Goal: Task Accomplishment & Management: Use online tool/utility

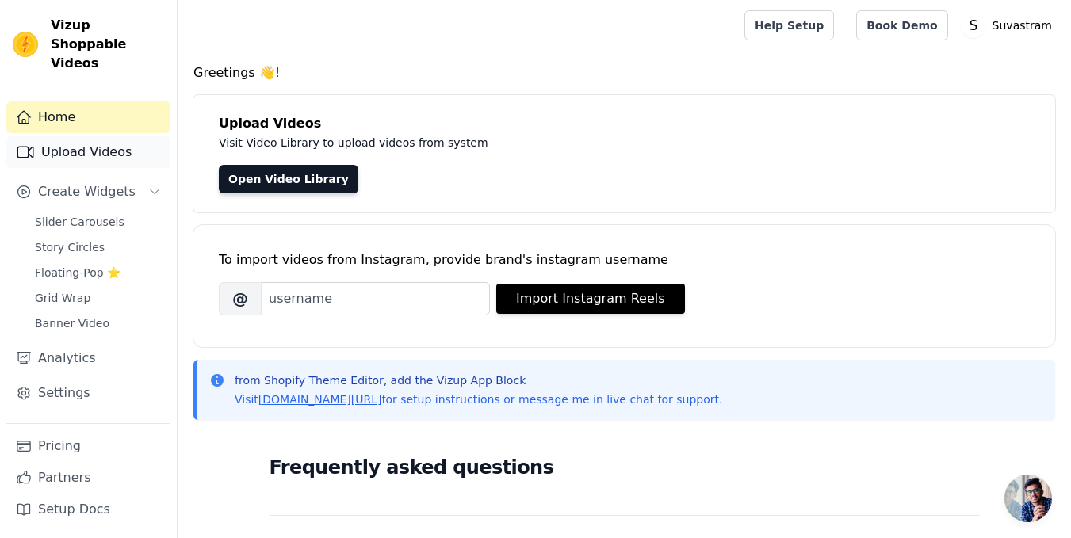
click at [109, 143] on link "Upload Videos" at bounding box center [88, 152] width 164 height 32
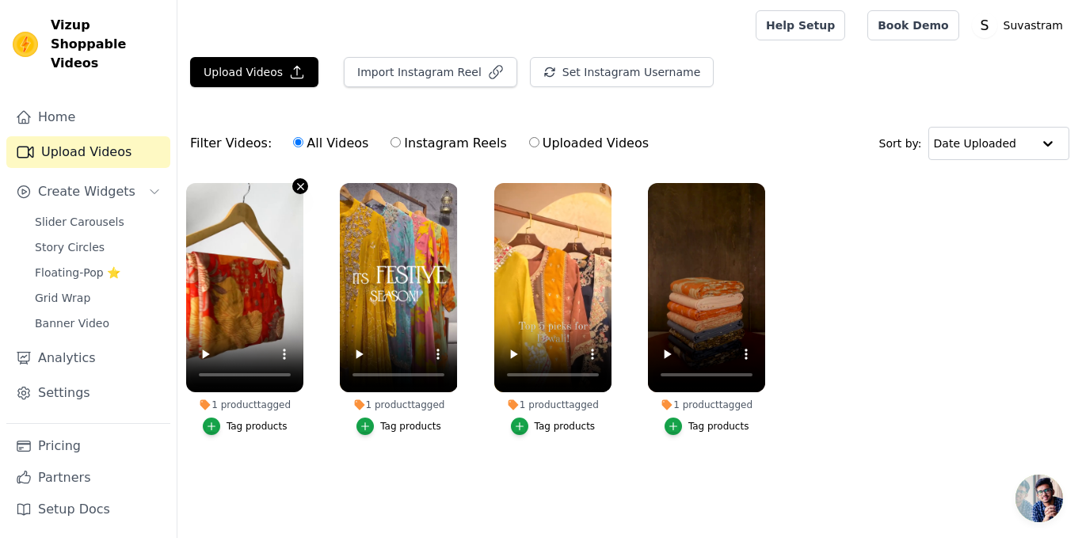
click at [301, 185] on icon "button" at bounding box center [301, 187] width 12 height 12
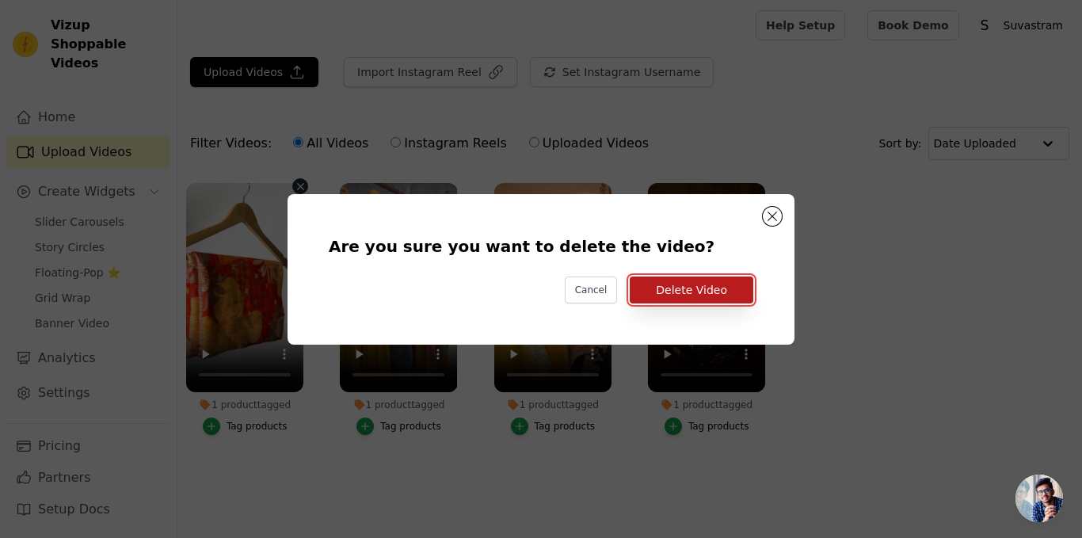
click at [719, 301] on button "Delete Video" at bounding box center [692, 290] width 124 height 27
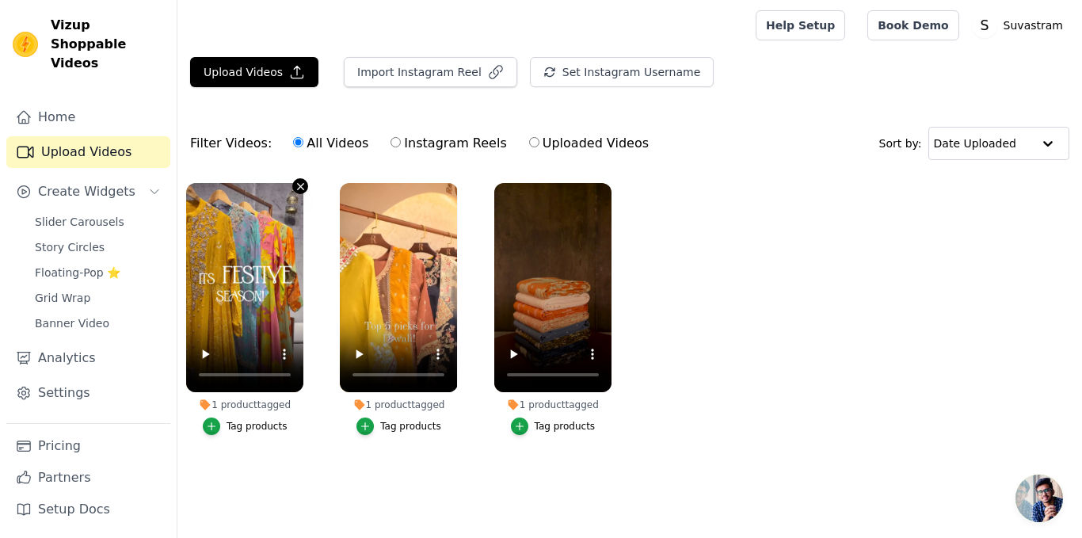
click at [300, 186] on icon "button" at bounding box center [301, 186] width 6 height 6
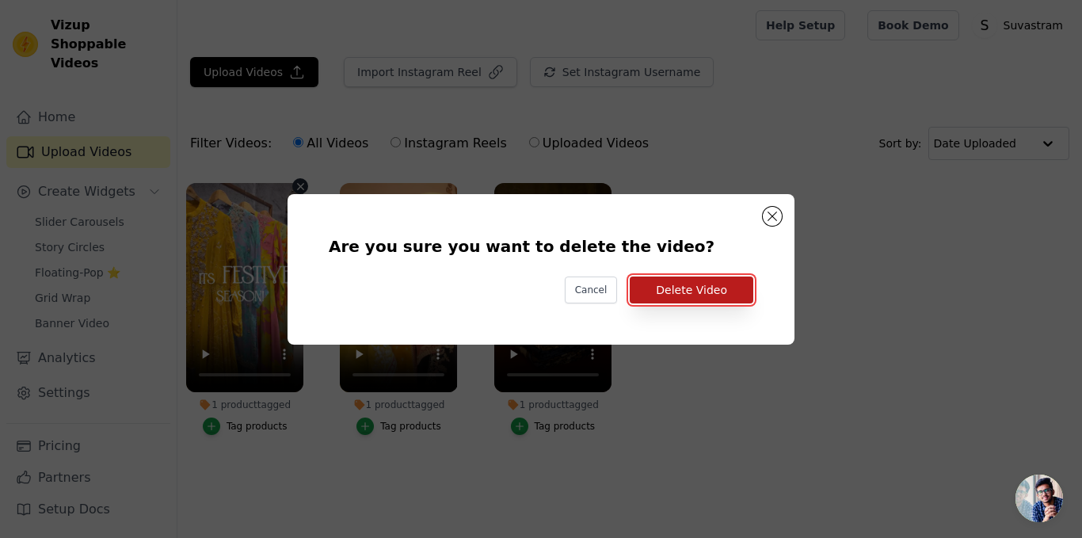
click at [684, 287] on button "Delete Video" at bounding box center [692, 290] width 124 height 27
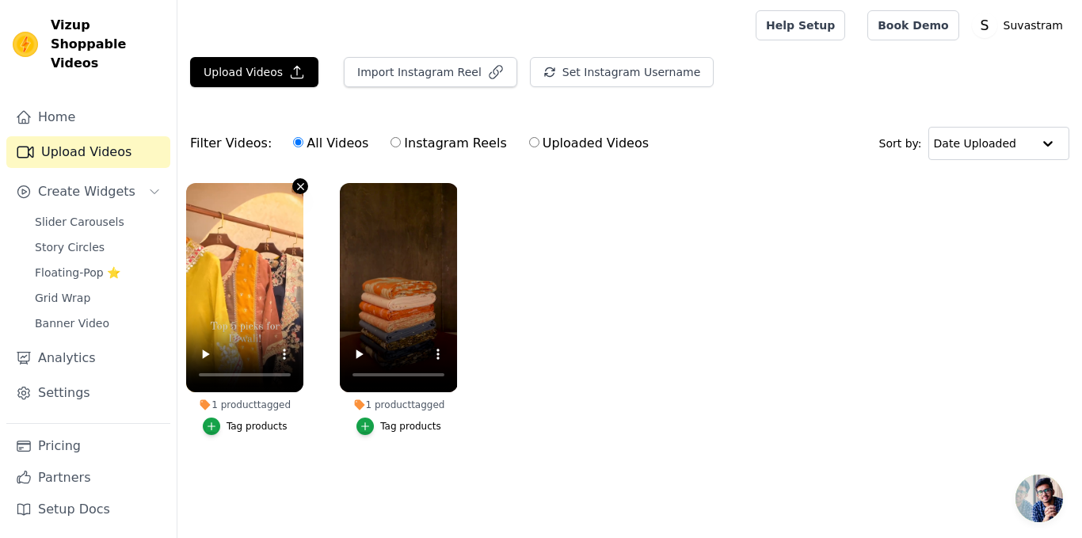
click at [295, 189] on icon "button" at bounding box center [301, 187] width 12 height 12
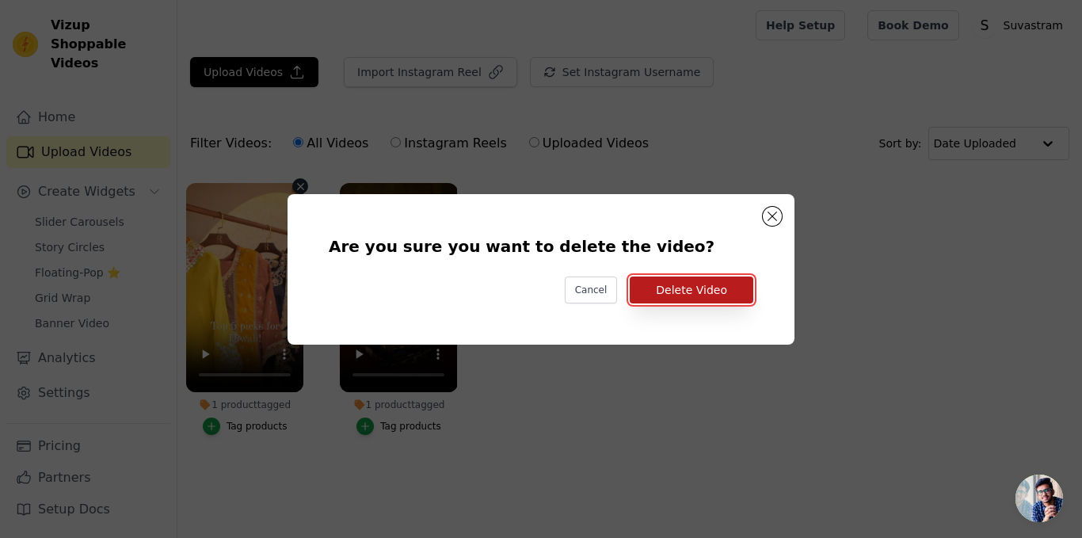
click at [656, 288] on button "Delete Video" at bounding box center [692, 290] width 124 height 27
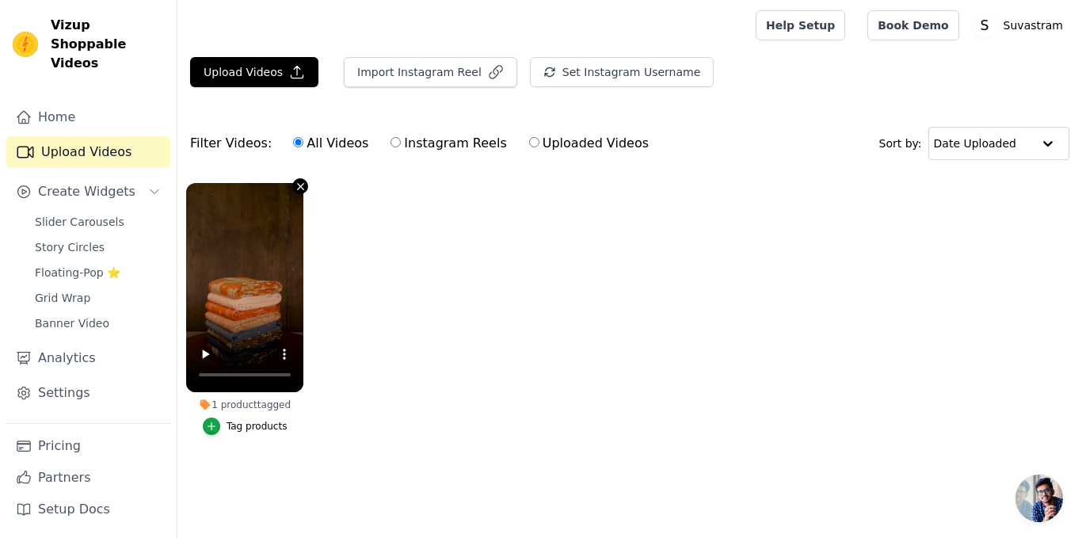
click at [295, 185] on icon "button" at bounding box center [301, 187] width 12 height 12
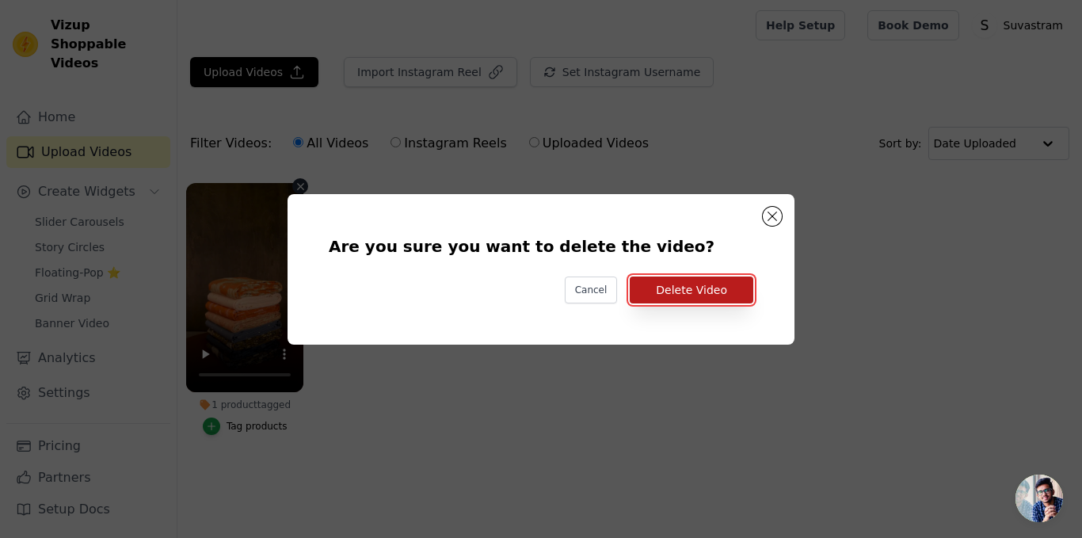
click at [647, 295] on button "Delete Video" at bounding box center [692, 290] width 124 height 27
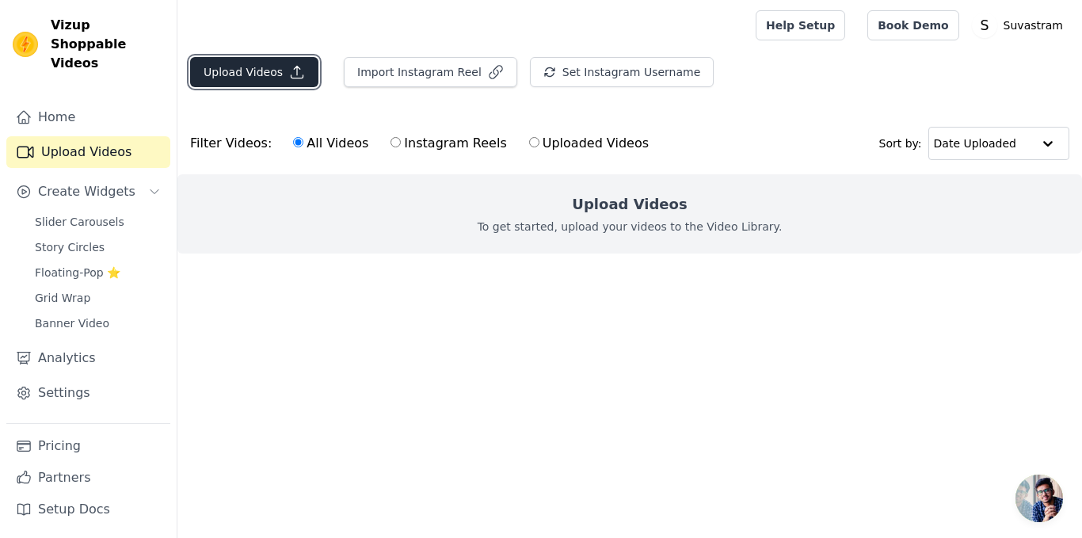
click at [224, 79] on button "Upload Videos" at bounding box center [254, 72] width 128 height 30
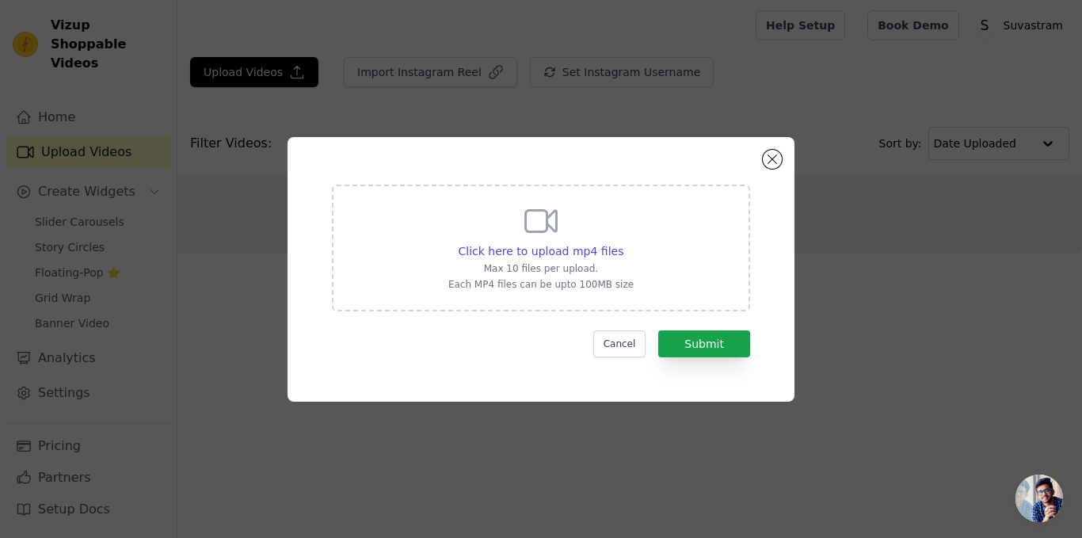
click at [469, 241] on div "Click here to upload mp4 files Max 10 files per upload. Each MP4 files can be u…" at bounding box center [541, 246] width 185 height 89
click at [623, 242] on input "Click here to upload mp4 files Max 10 files per upload. Each MP4 files can be u…" at bounding box center [623, 242] width 1 height 1
type input "C:\fakepath\A memory bottled up in elegance @ziryabfragrance ✨.mp4"
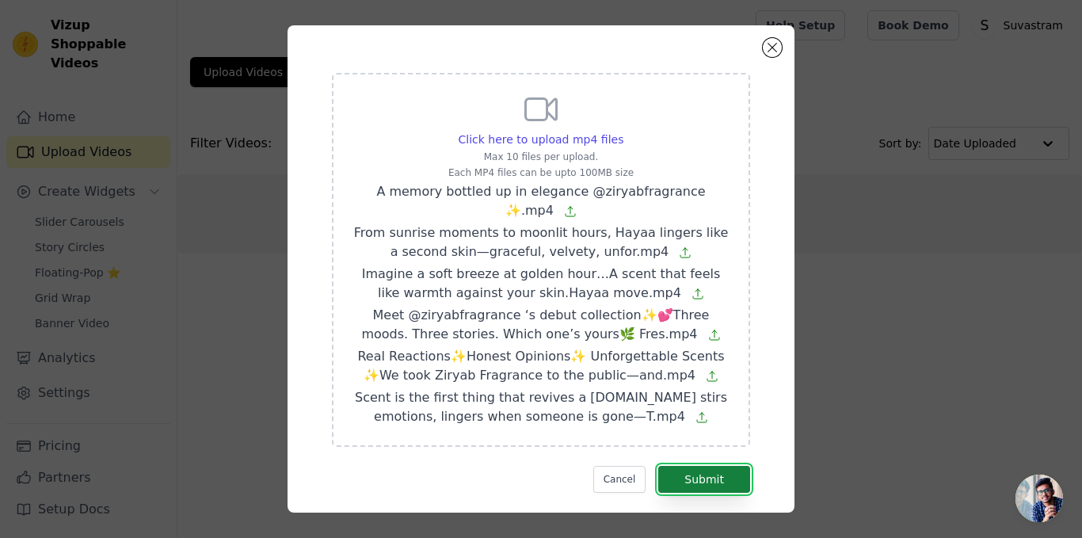
click at [693, 475] on button "Submit" at bounding box center [705, 479] width 92 height 27
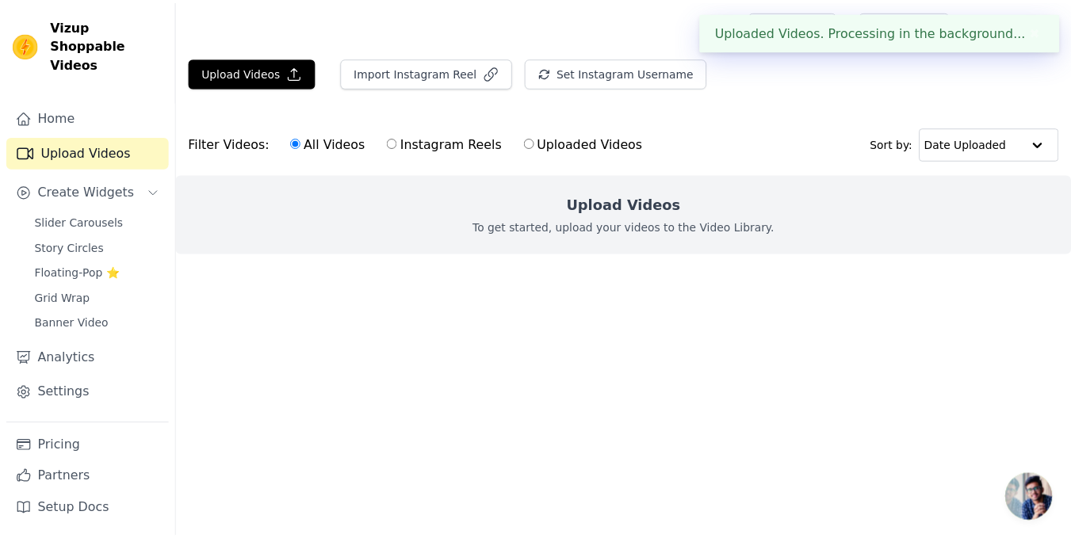
scroll to position [25, 0]
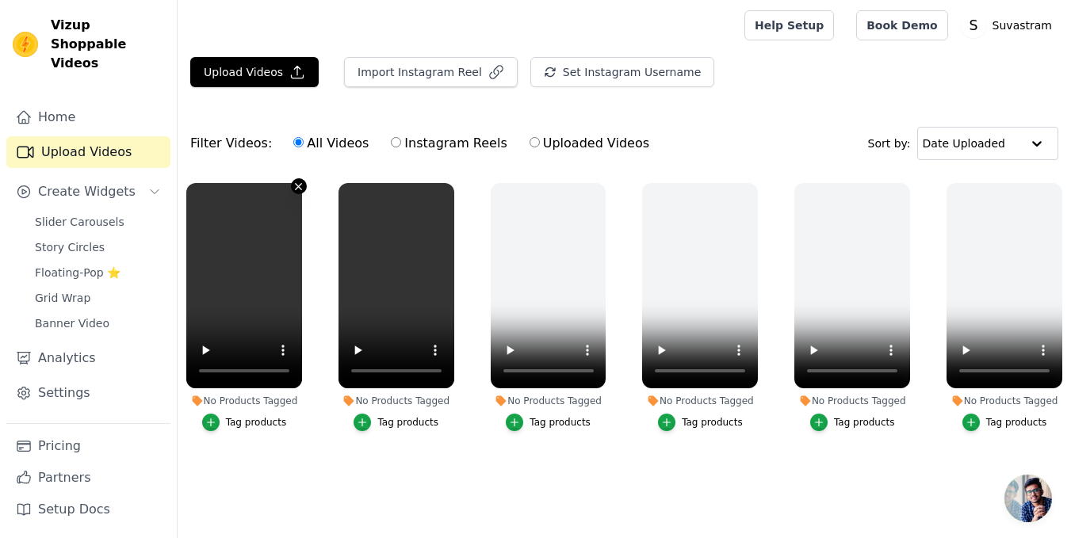
click at [296, 182] on icon "button" at bounding box center [298, 187] width 12 height 12
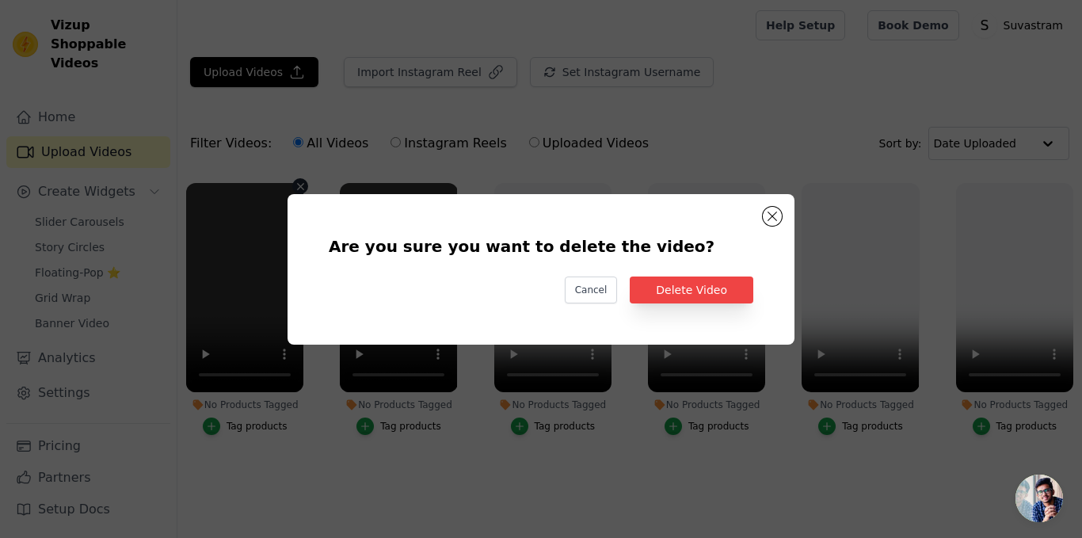
click at [704, 304] on div "Are you sure you want to delete the video? Cancel Delete Video" at bounding box center [541, 270] width 456 height 100
click at [698, 291] on button "Delete Video" at bounding box center [692, 290] width 124 height 27
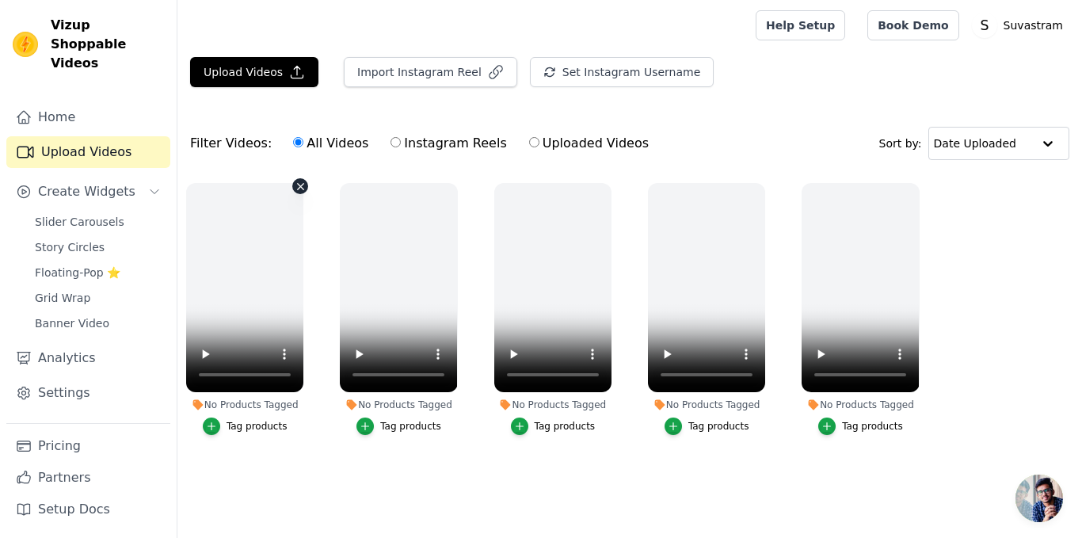
click at [300, 189] on icon "button" at bounding box center [301, 187] width 12 height 12
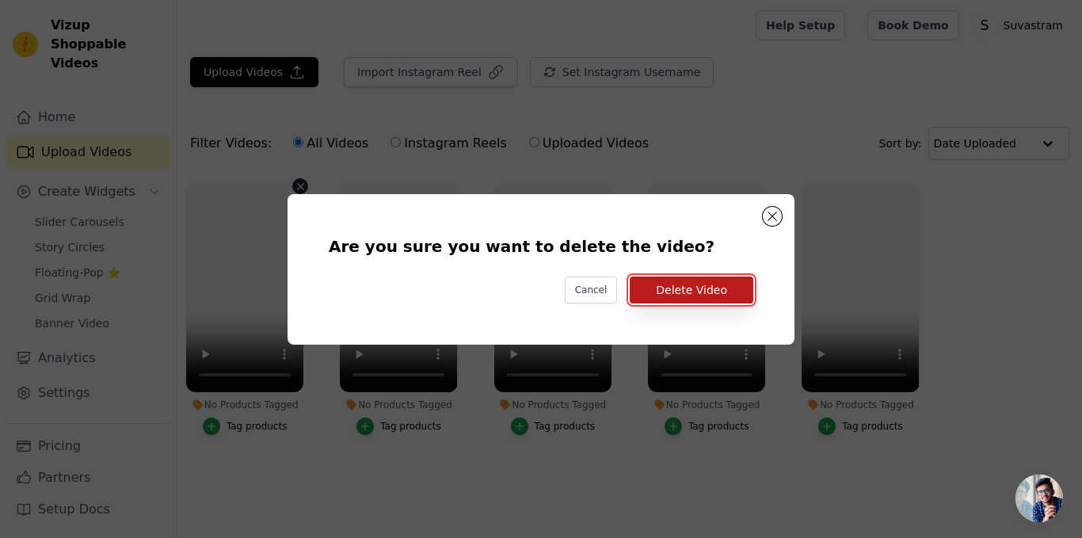
click at [678, 293] on button "Delete Video" at bounding box center [692, 290] width 124 height 27
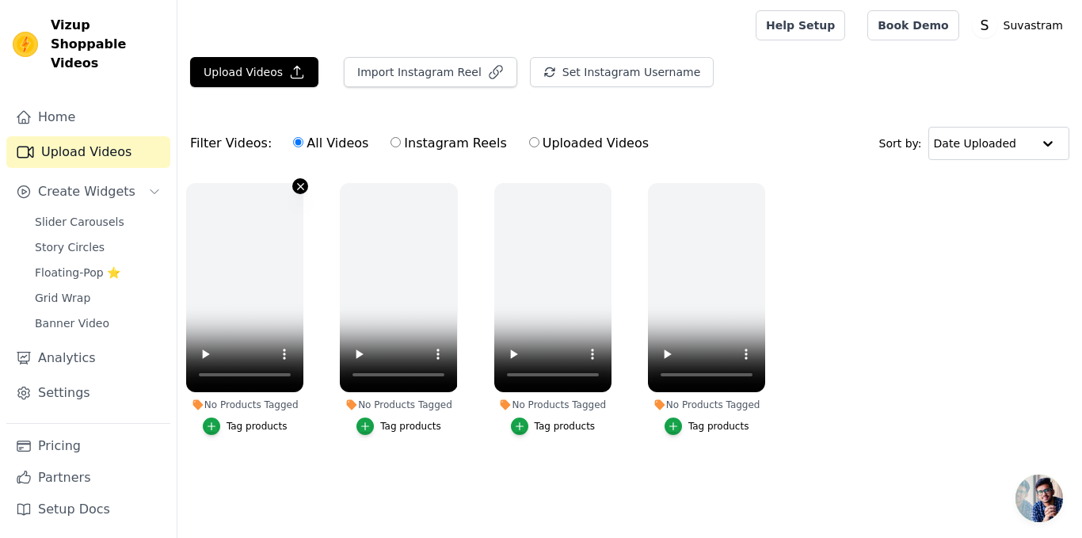
click at [296, 188] on icon "button" at bounding box center [301, 187] width 12 height 12
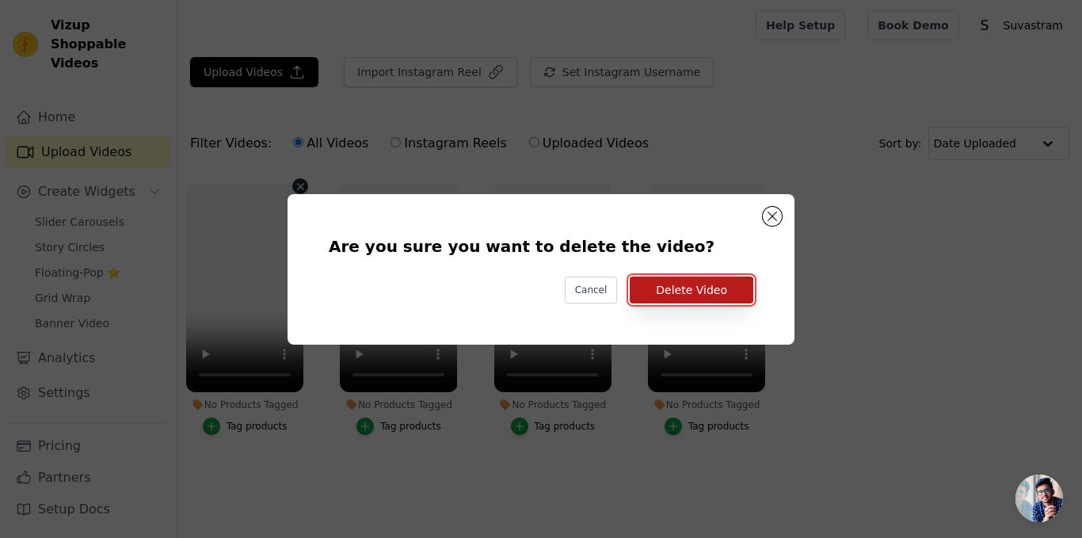
click at [703, 300] on button "Delete Video" at bounding box center [692, 290] width 124 height 27
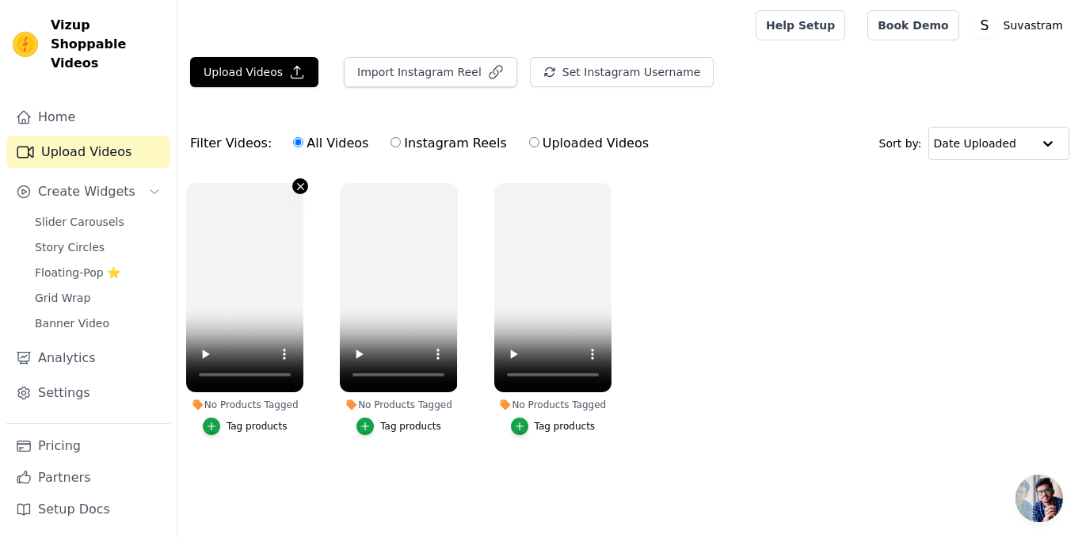
click at [304, 178] on button "No Products Tagged Tag products" at bounding box center [300, 186] width 16 height 16
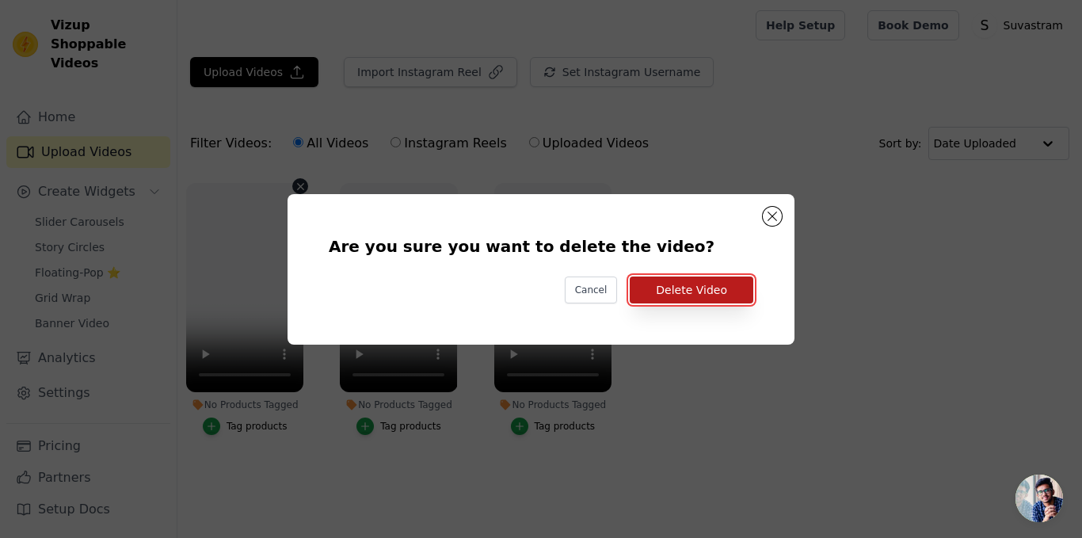
click at [666, 277] on button "Delete Video" at bounding box center [692, 290] width 124 height 27
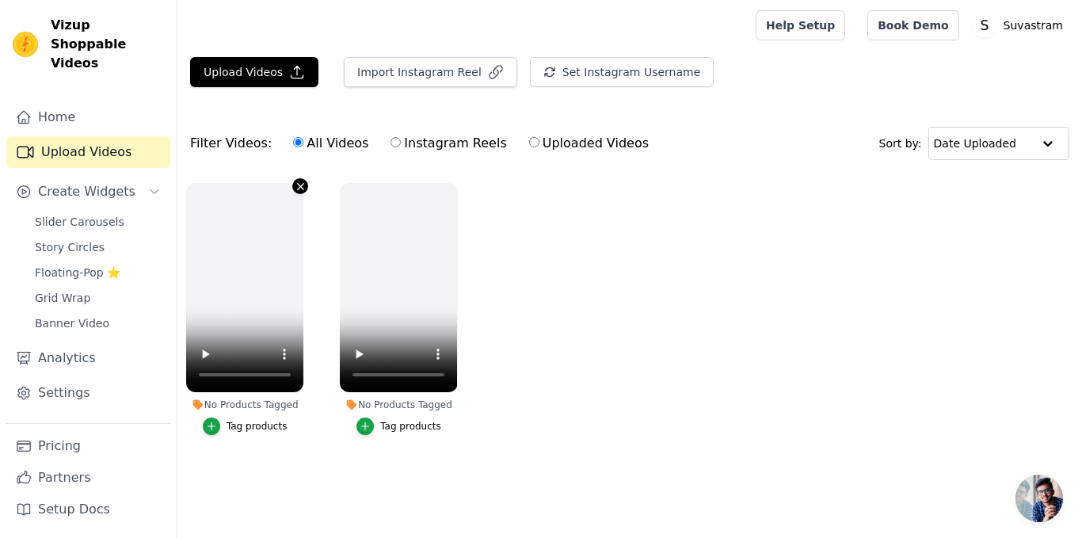
click at [297, 186] on icon "button" at bounding box center [301, 187] width 12 height 12
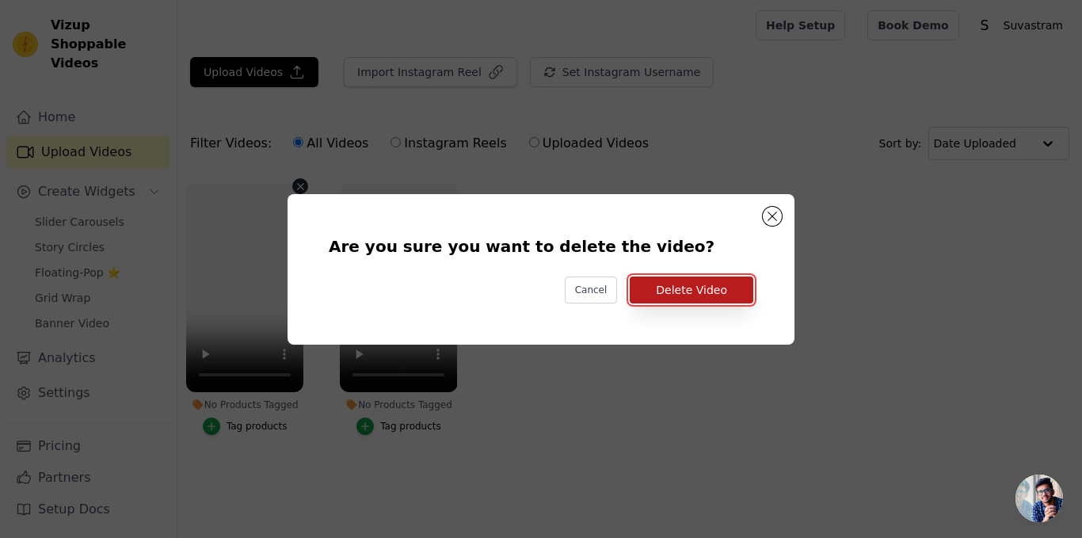
click at [666, 295] on button "Delete Video" at bounding box center [692, 290] width 124 height 27
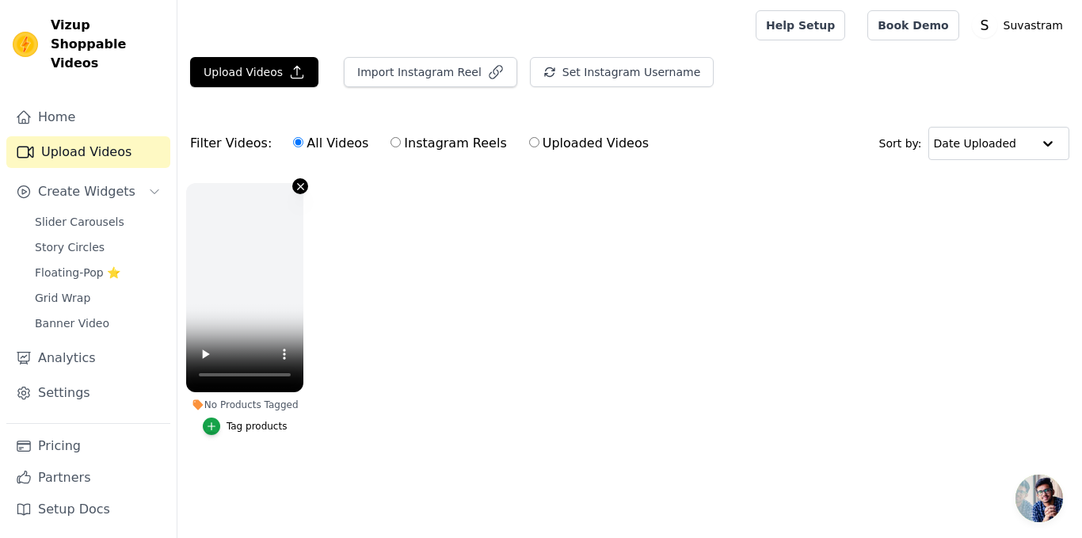
click at [293, 189] on button "No Products Tagged Tag products" at bounding box center [300, 186] width 16 height 16
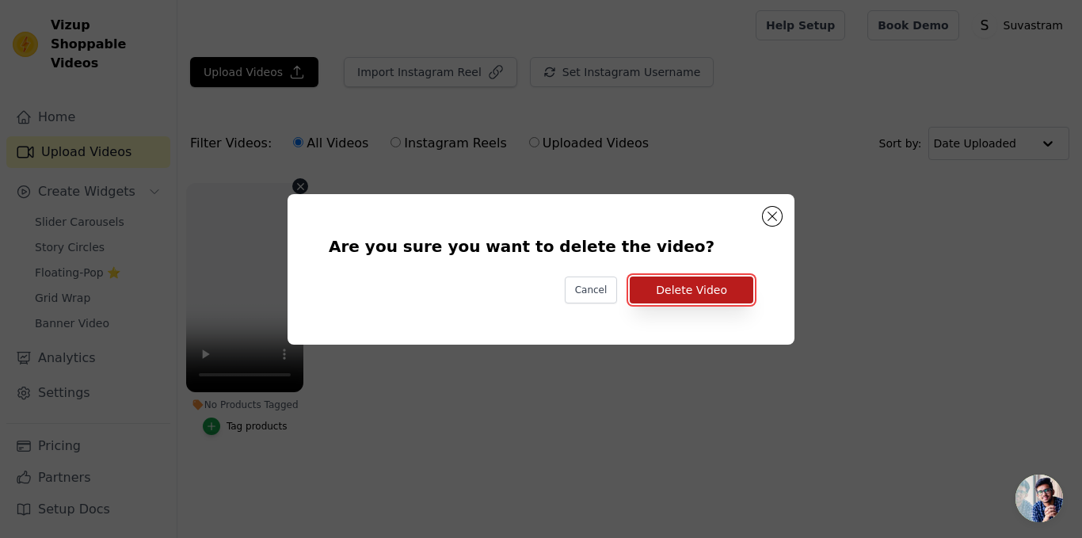
click at [669, 279] on button "Delete Video" at bounding box center [692, 290] width 124 height 27
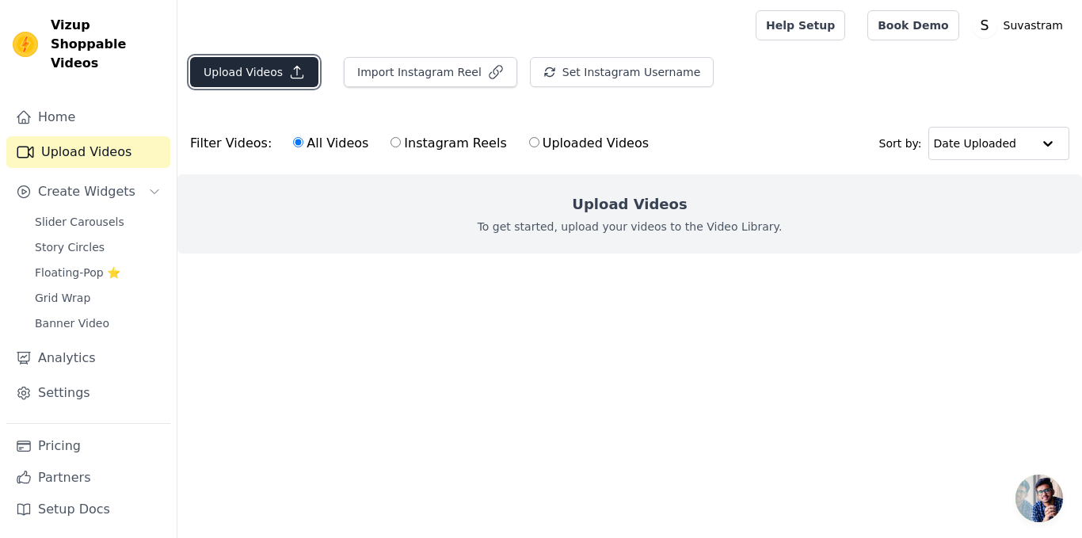
click at [258, 77] on button "Upload Videos" at bounding box center [254, 72] width 128 height 30
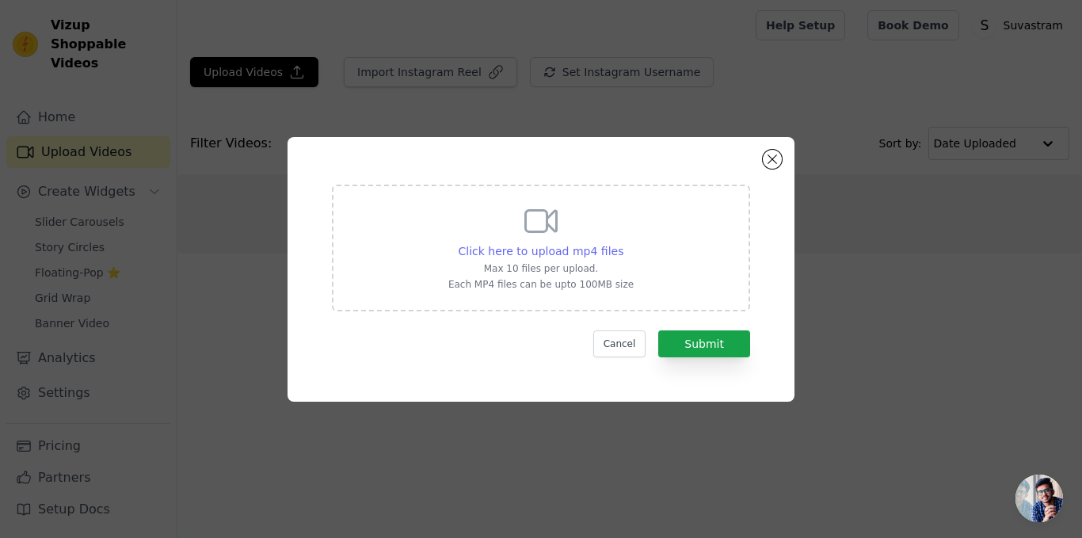
click at [571, 258] on span "Click here to upload mp4 files" at bounding box center [542, 251] width 166 height 13
click at [623, 243] on input "Click here to upload mp4 files Max 10 files per upload. Each MP4 files can be u…" at bounding box center [623, 242] width 1 height 1
type input "C:\fakepath\1.MP4"
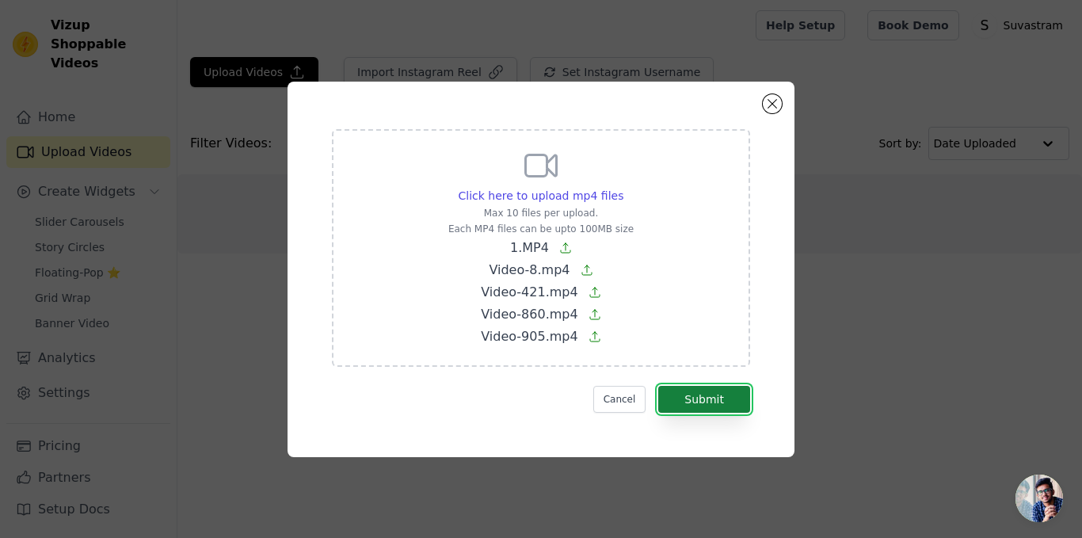
click at [701, 388] on button "Submit" at bounding box center [705, 399] width 92 height 27
click at [687, 398] on button "Submit" at bounding box center [705, 399] width 92 height 27
click at [615, 380] on form "Click here to upload mp4 files Max 10 files per upload. Each MP4 files can be u…" at bounding box center [541, 271] width 418 height 284
click at [624, 390] on button "Cancel" at bounding box center [620, 399] width 53 height 27
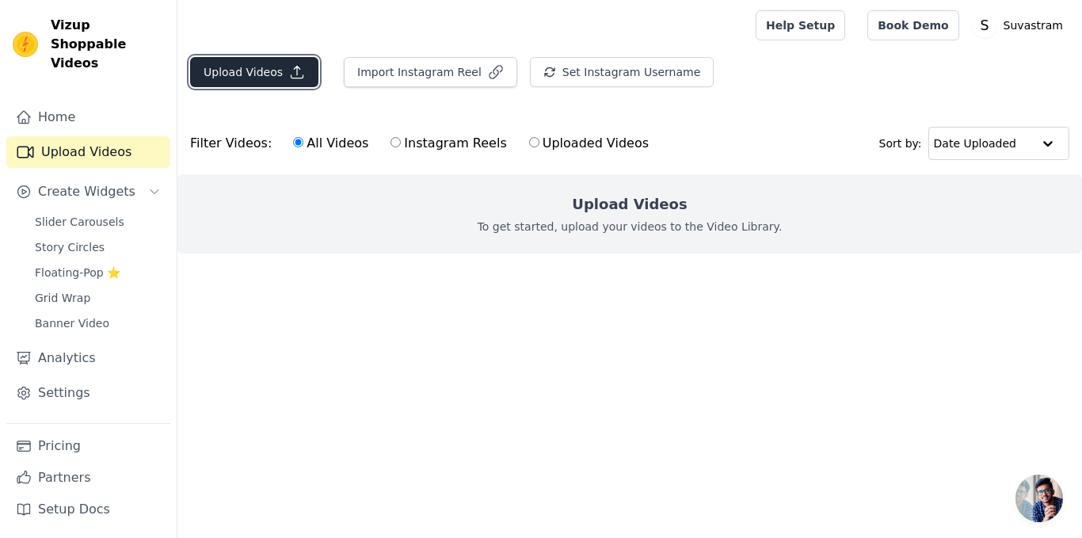
click at [265, 71] on button "Upload Videos" at bounding box center [254, 72] width 128 height 30
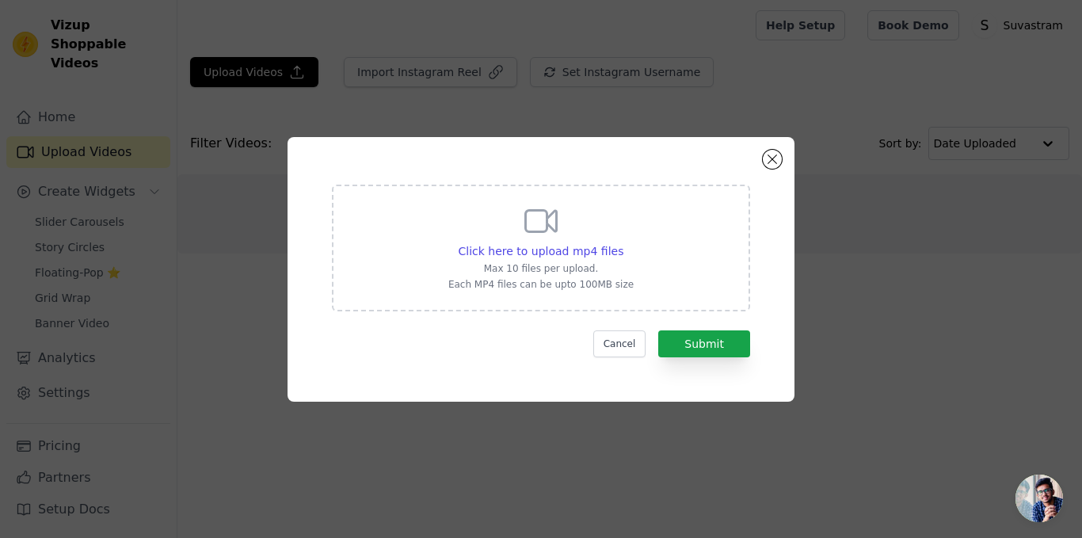
click at [519, 269] on p "Max 10 files per upload." at bounding box center [541, 268] width 185 height 13
click at [623, 243] on input "Click here to upload mp4 files Max 10 files per upload. Each MP4 files can be u…" at bounding box center [623, 242] width 1 height 1
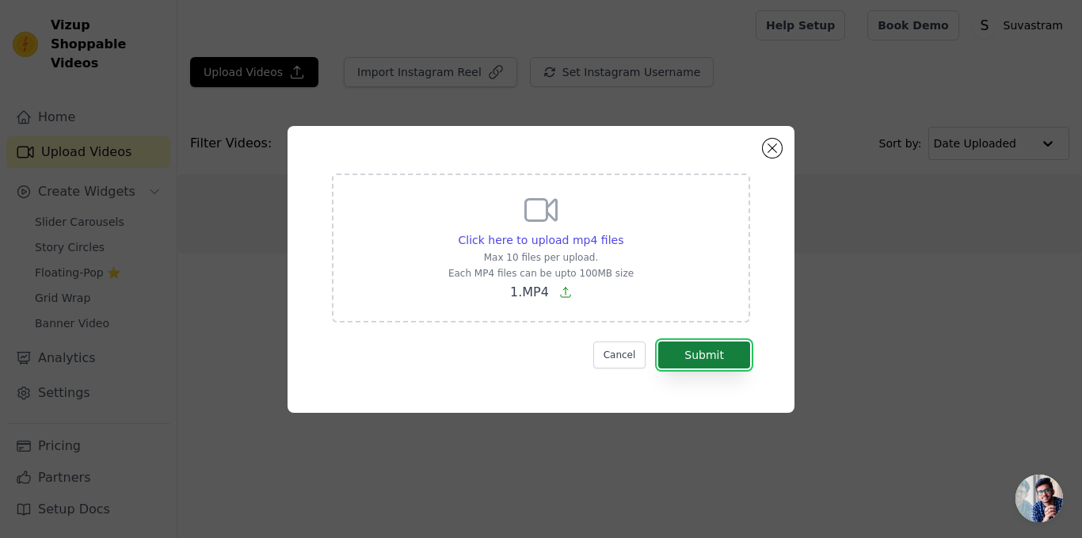
click at [674, 351] on button "Submit" at bounding box center [705, 355] width 92 height 27
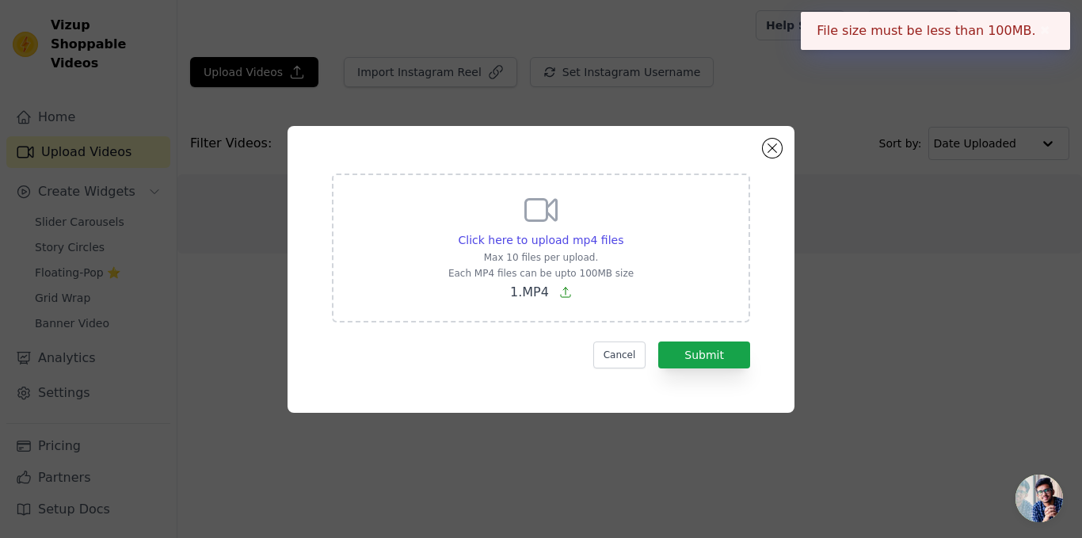
click at [545, 289] on span "1.MP4" at bounding box center [529, 291] width 39 height 15
click at [623, 232] on input "Click here to upload mp4 files Max 10 files per upload. Each MP4 files can be u…" at bounding box center [623, 231] width 1 height 1
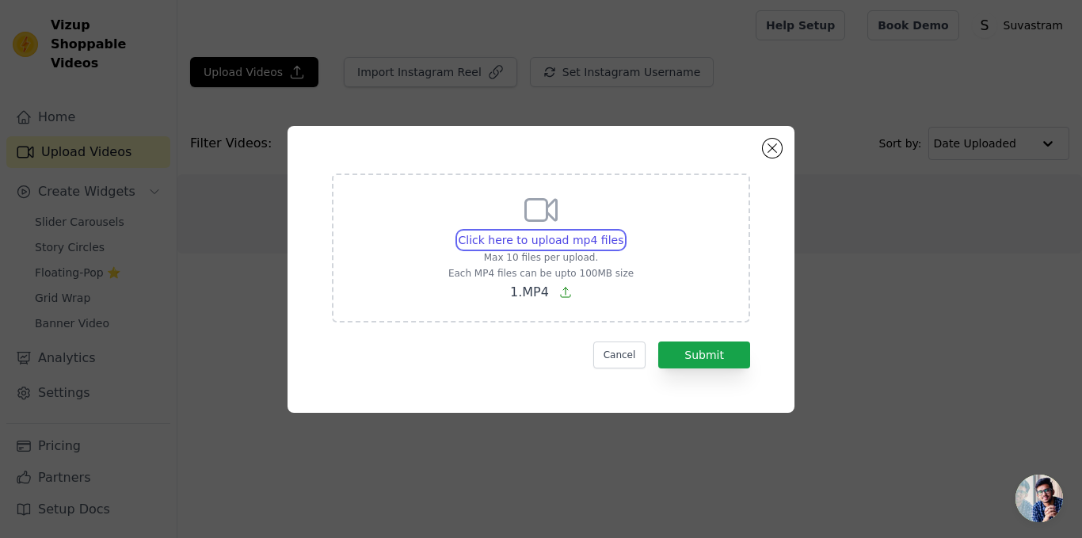
type input "C:\fakepath\Video-421.mp4"
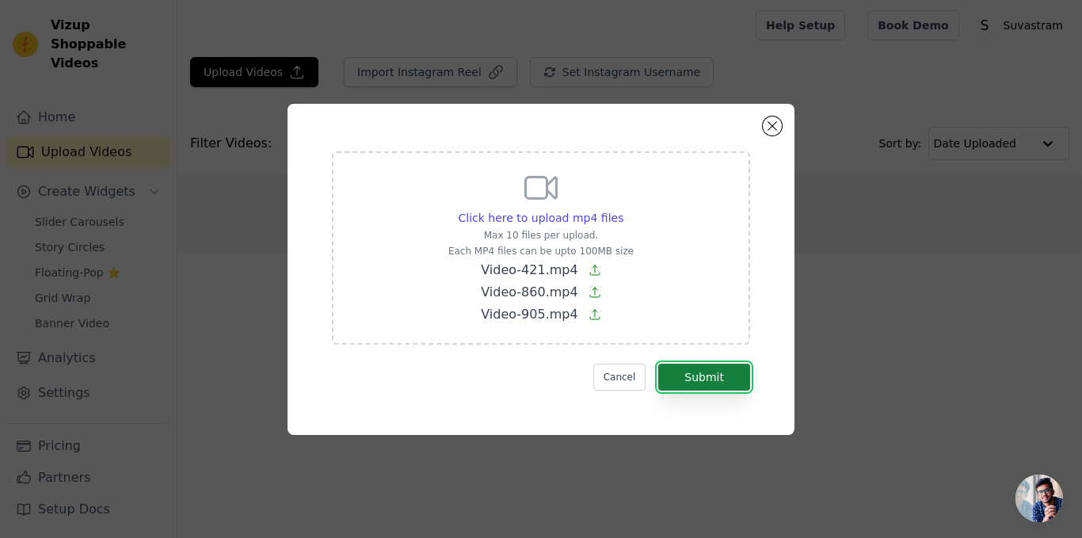
click at [693, 383] on button "Submit" at bounding box center [705, 377] width 92 height 27
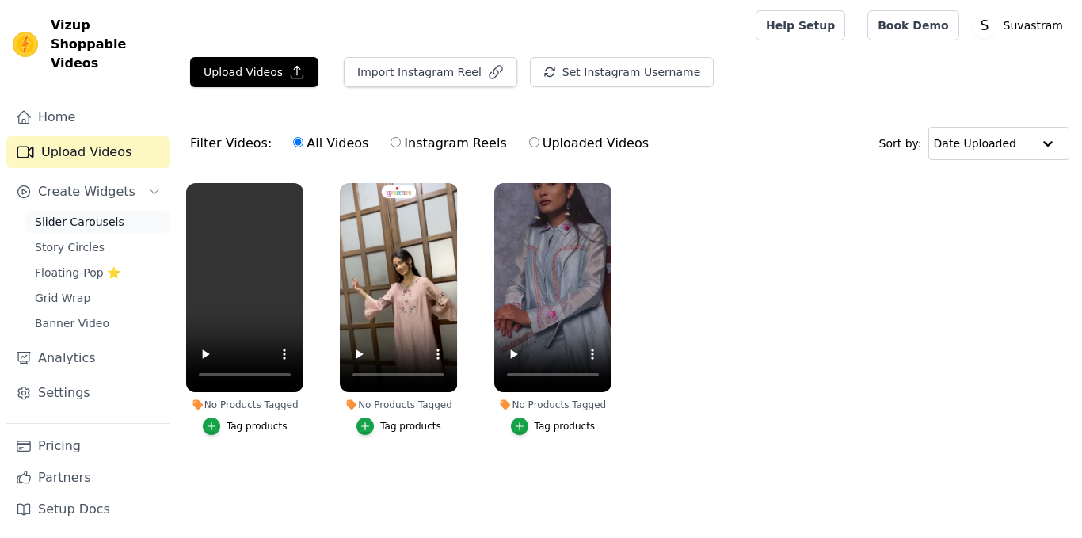
click at [59, 214] on span "Slider Carousels" at bounding box center [80, 222] width 90 height 16
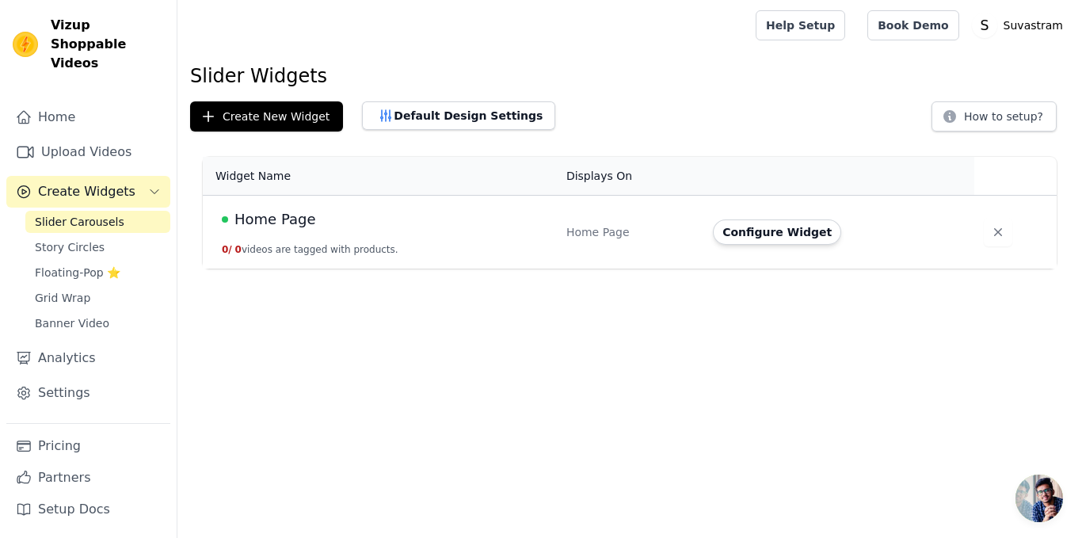
click at [746, 216] on td "Configure Widget" at bounding box center [839, 233] width 271 height 74
click at [747, 228] on button "Configure Widget" at bounding box center [777, 232] width 128 height 25
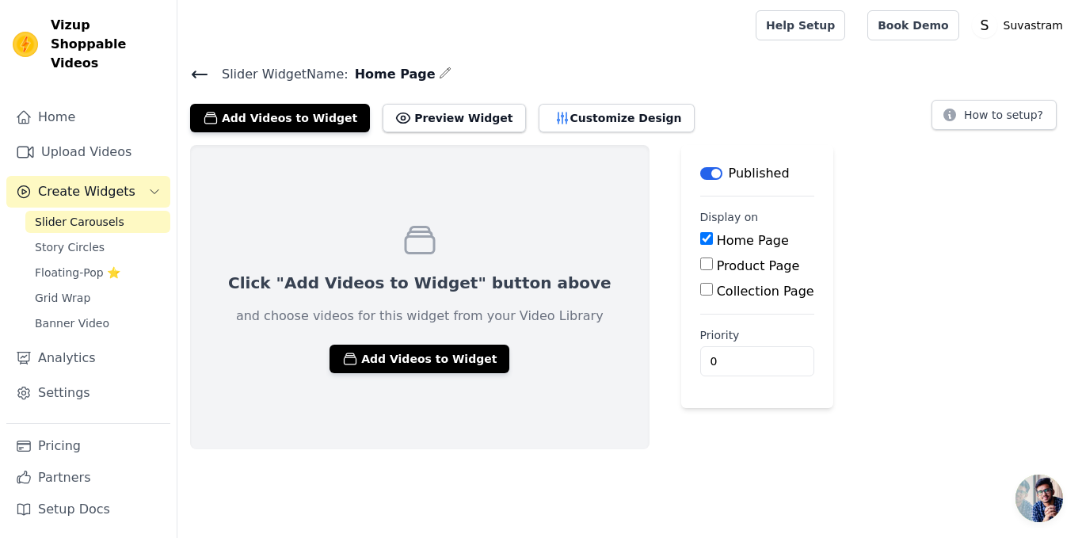
click at [422, 334] on div "Click "Add Videos to Widget" button above and choose videos for this widget fro…" at bounding box center [420, 297] width 460 height 304
click at [414, 347] on button "Add Videos to Widget" at bounding box center [420, 359] width 180 height 29
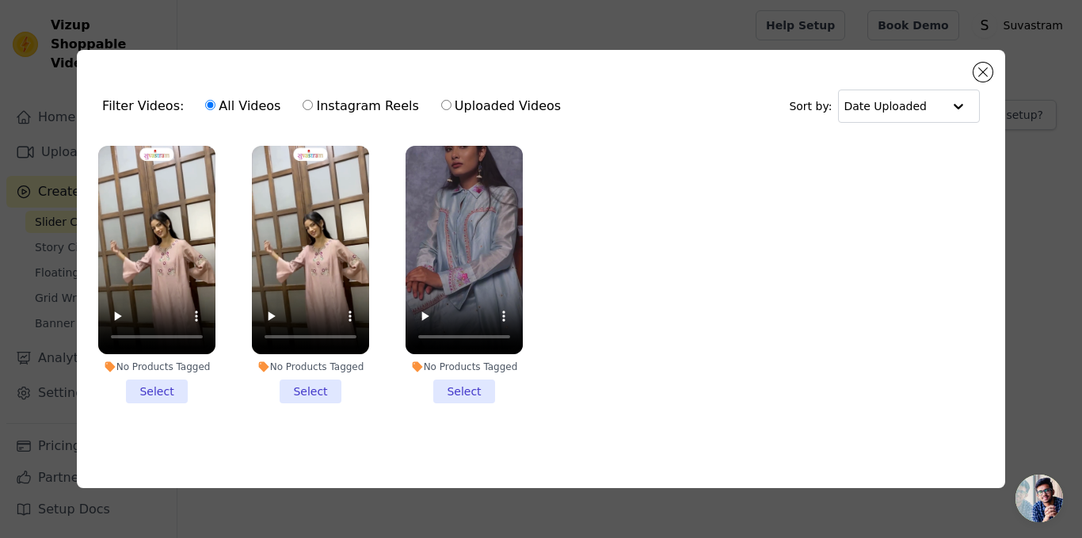
click at [179, 386] on li "No Products Tagged Select" at bounding box center [156, 275] width 117 height 258
click at [0, 0] on input "No Products Tagged Select" at bounding box center [0, 0] width 0 height 0
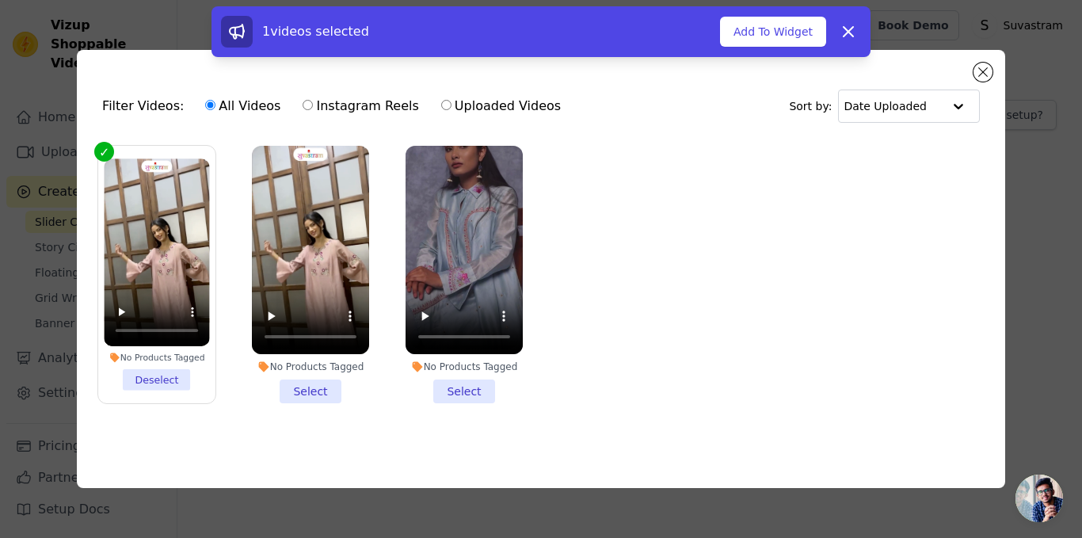
click at [291, 388] on li "No Products Tagged Select" at bounding box center [310, 275] width 117 height 258
click at [0, 0] on input "No Products Tagged Select" at bounding box center [0, 0] width 0 height 0
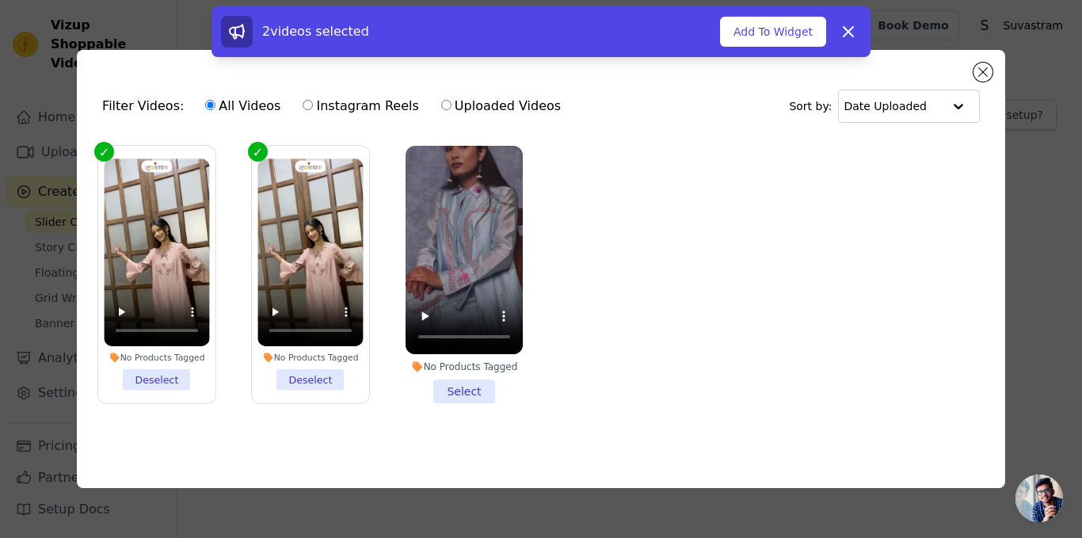
click at [453, 391] on li "No Products Tagged Select" at bounding box center [464, 275] width 117 height 258
click at [0, 0] on input "No Products Tagged Select" at bounding box center [0, 0] width 0 height 0
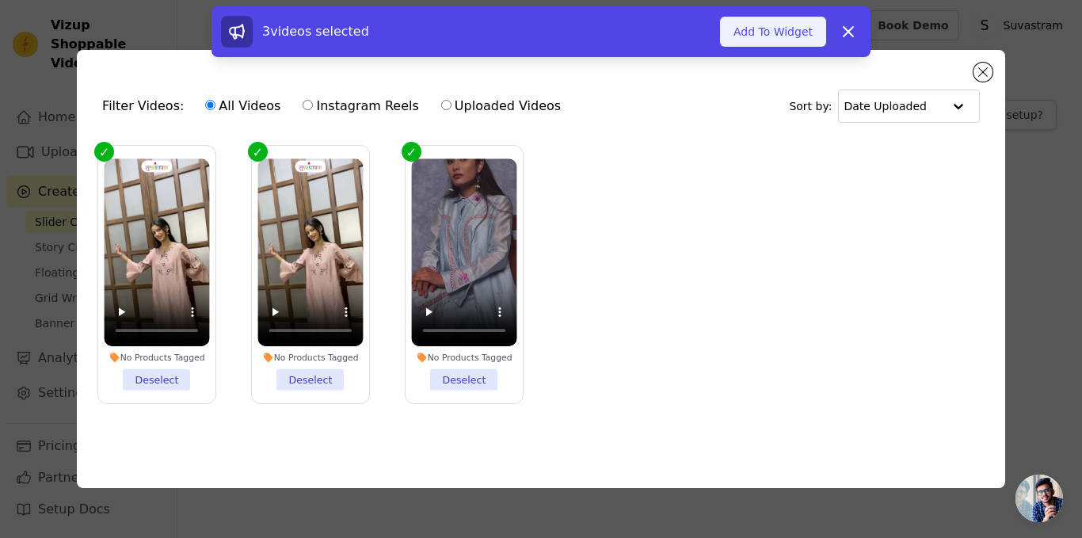
click at [789, 44] on button "Add To Widget" at bounding box center [773, 32] width 106 height 30
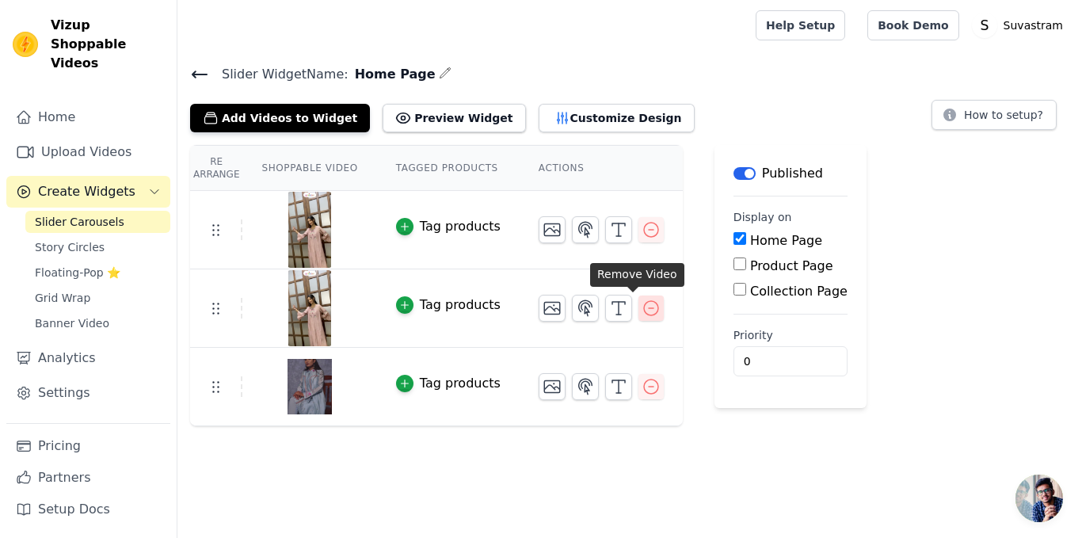
click at [642, 311] on icon "button" at bounding box center [651, 308] width 19 height 19
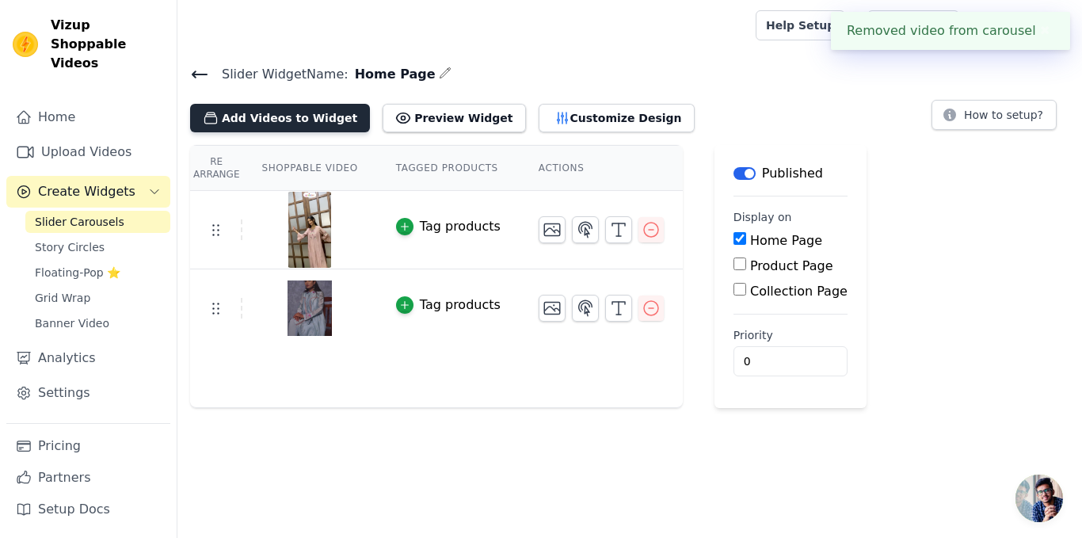
click at [249, 126] on button "Add Videos to Widget" at bounding box center [280, 118] width 180 height 29
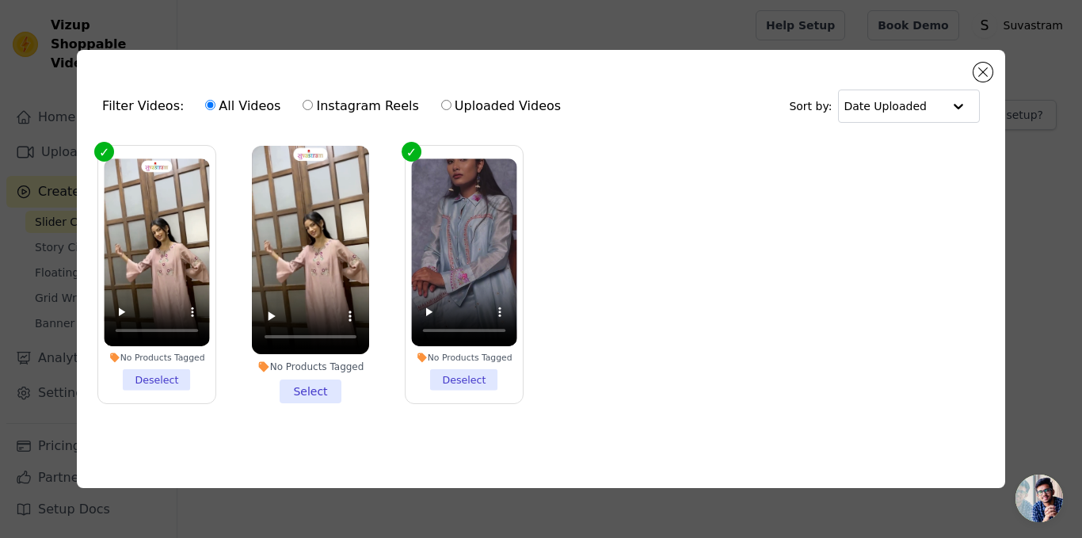
click at [515, 33] on div "Filter Videos: All Videos Instagram Reels Uploaded Videos Sort by: Date Uploade…" at bounding box center [541, 269] width 1032 height 489
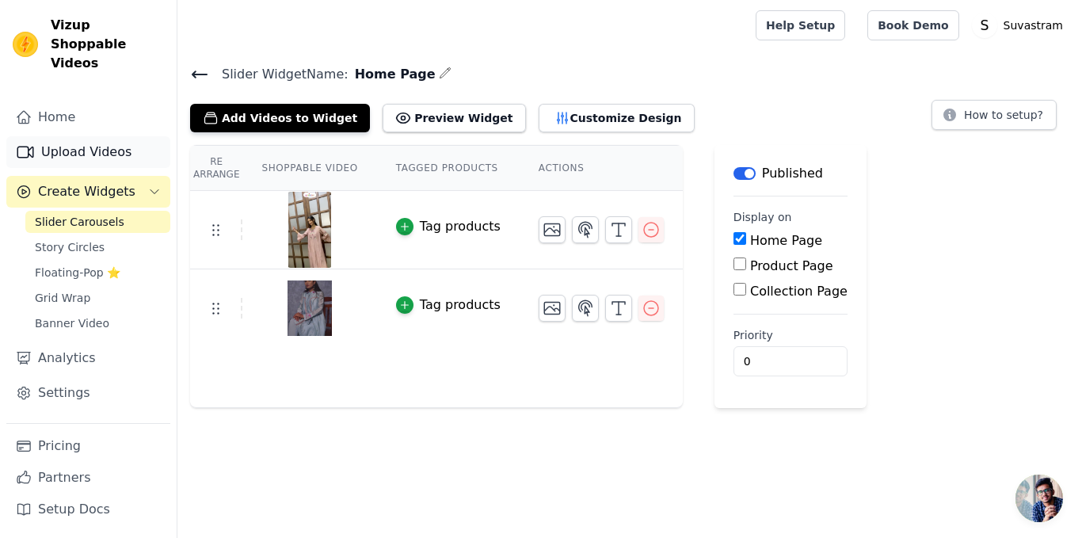
click at [59, 136] on link "Upload Videos" at bounding box center [88, 152] width 164 height 32
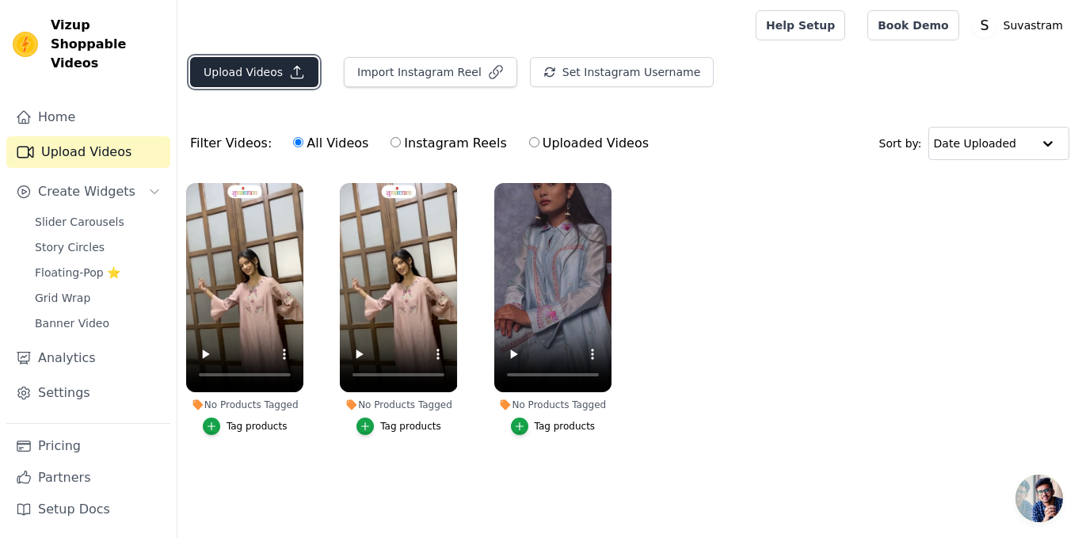
click at [276, 70] on button "Upload Videos" at bounding box center [254, 72] width 128 height 30
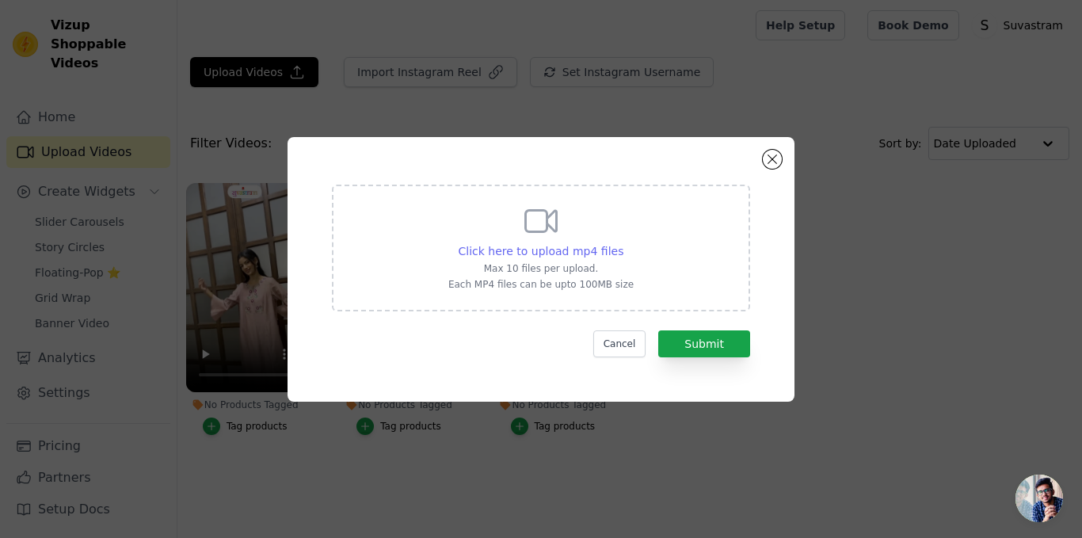
click at [581, 246] on span "Click here to upload mp4 files" at bounding box center [542, 251] width 166 height 13
click at [623, 243] on input "Click here to upload mp4 files Max 10 files per upload. Each MP4 files can be u…" at bounding box center [623, 242] width 1 height 1
type input "C:\fakepath\Video-395.mp4"
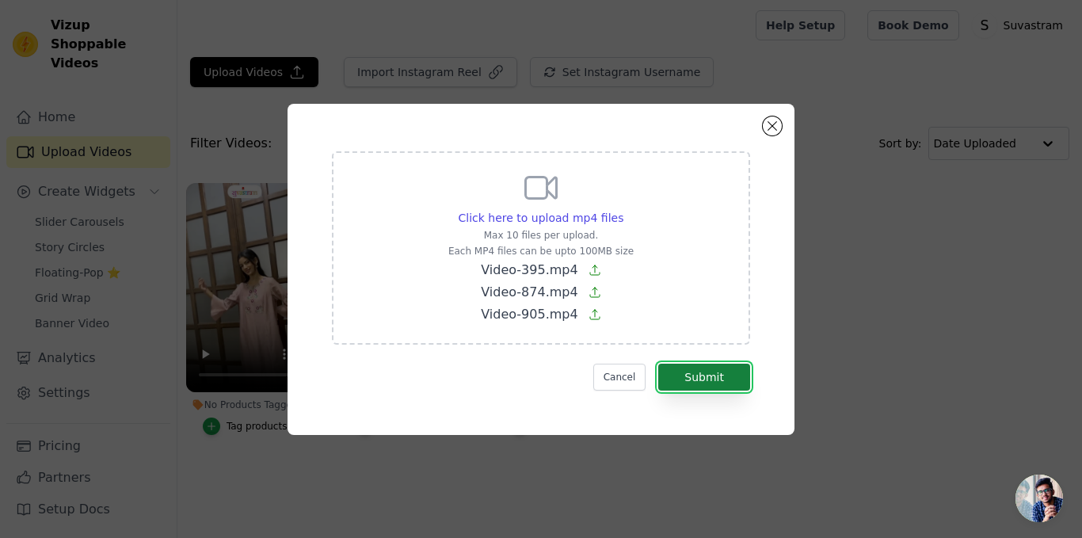
click at [697, 378] on button "Submit" at bounding box center [705, 377] width 92 height 27
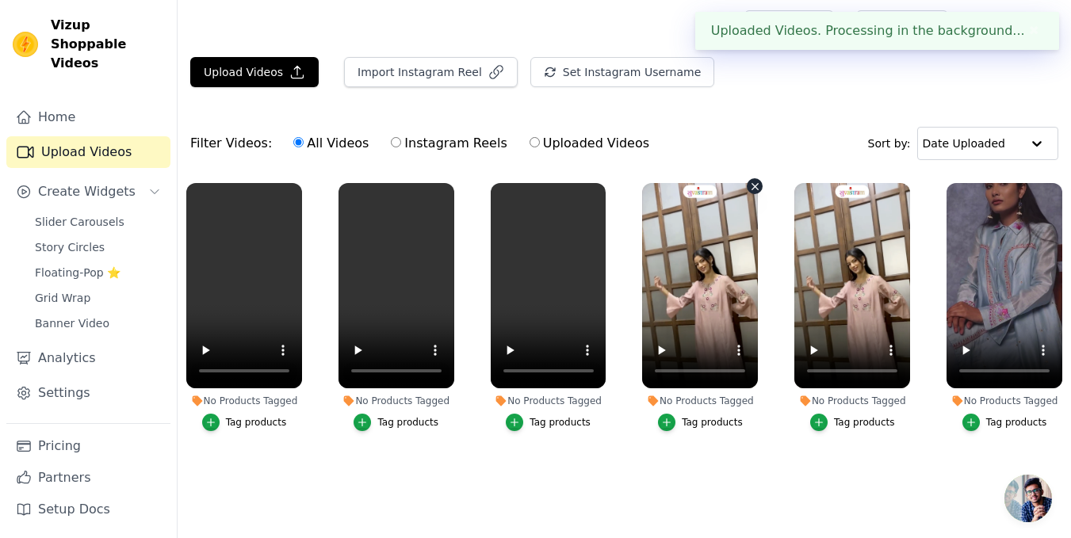
click at [753, 191] on icon "button" at bounding box center [755, 187] width 12 height 12
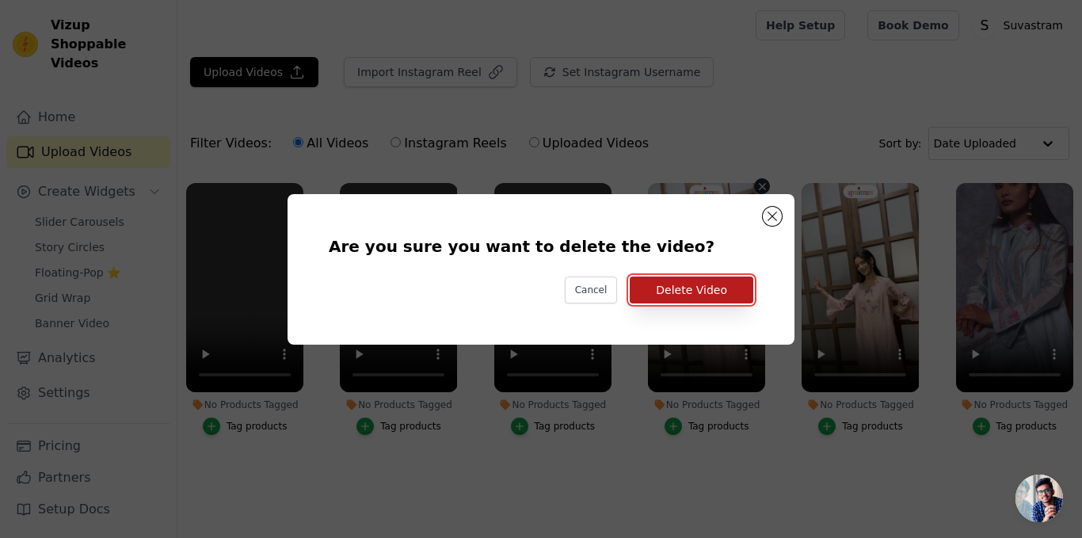
click at [702, 300] on button "Delete Video" at bounding box center [692, 290] width 124 height 27
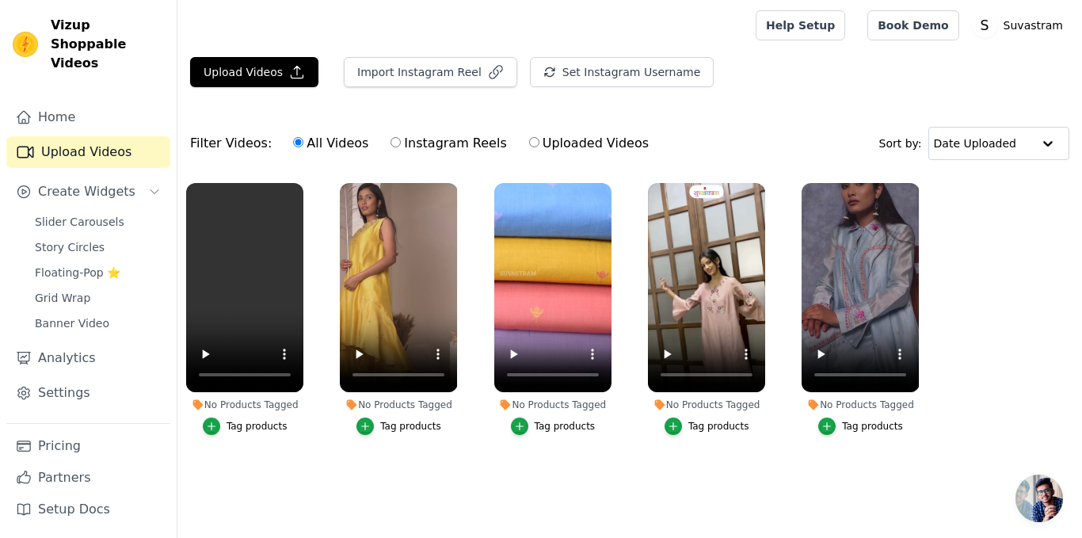
click at [268, 430] on div "Tag products" at bounding box center [257, 426] width 61 height 13
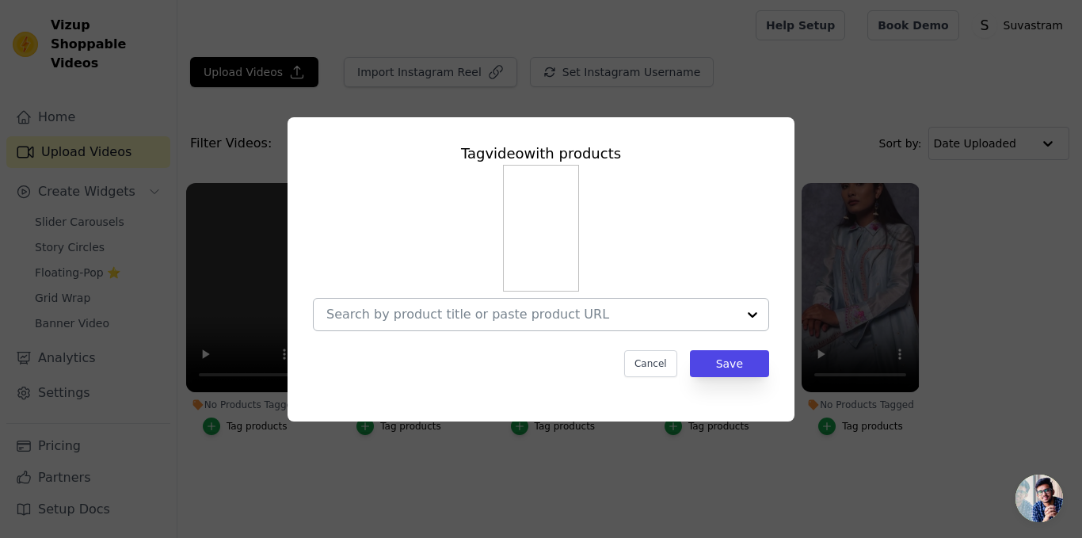
click at [446, 320] on input "No Products Tagged Tag video with products Cancel Save Tag products" at bounding box center [531, 314] width 410 height 15
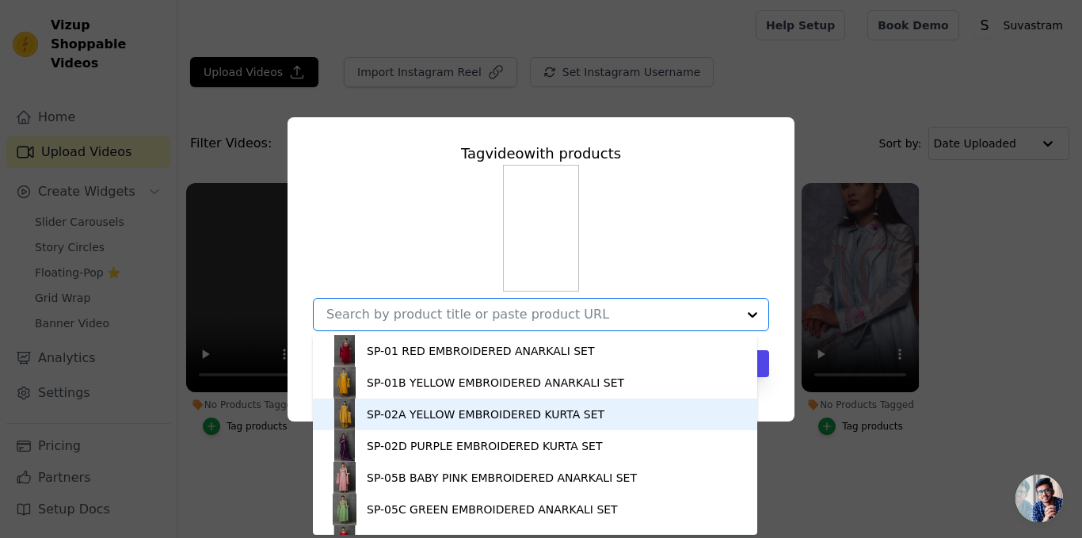
click at [217, 483] on div "Tag video with products SP-01 RED EMBROIDERED ANARKALI SET SP-01B YELLOW EMBROI…" at bounding box center [541, 269] width 1082 height 538
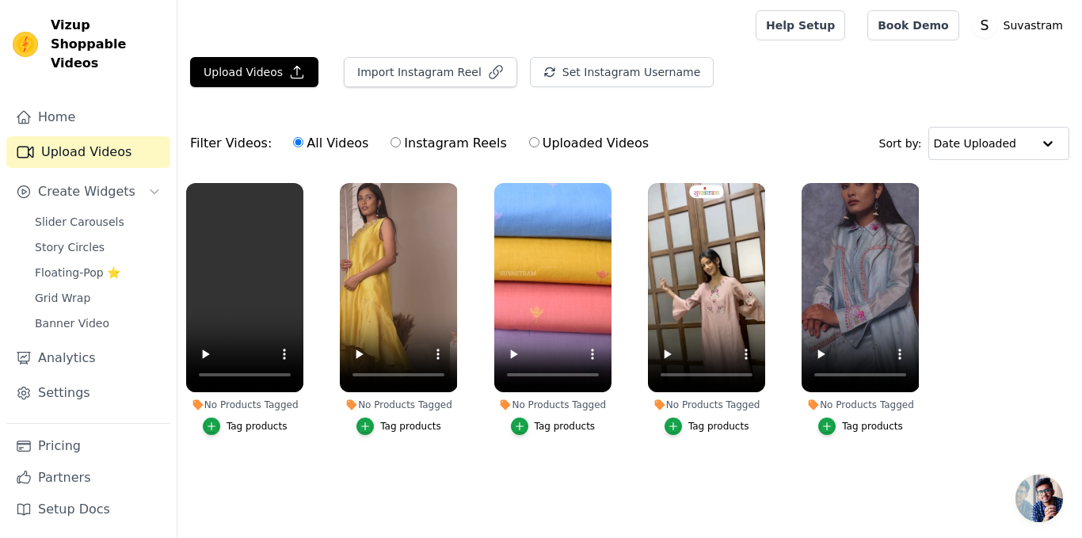
click at [414, 425] on div "Tag products" at bounding box center [410, 426] width 61 height 13
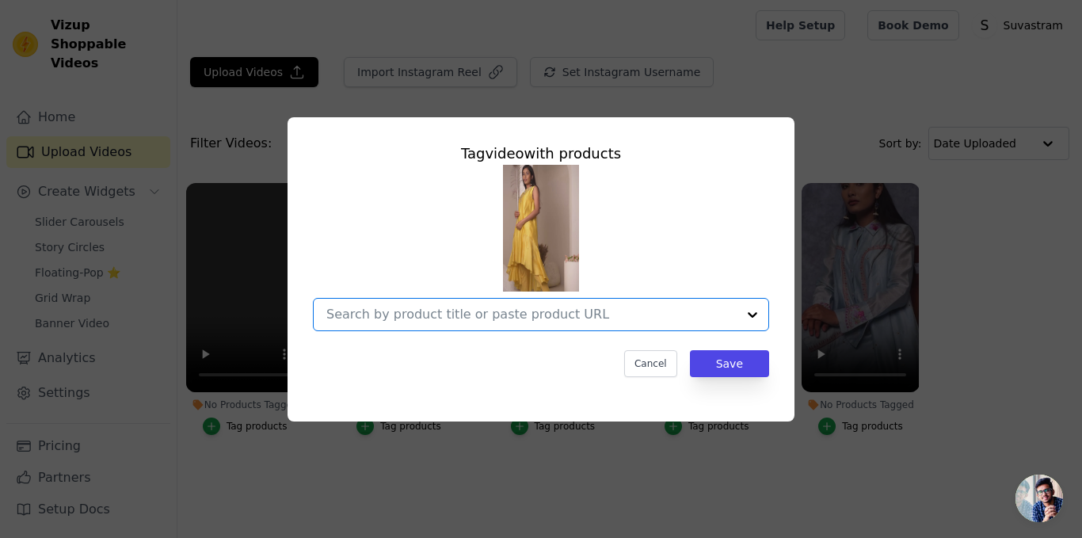
click at [474, 315] on input "No Products Tagged Tag video with products Option undefined, selected. Select i…" at bounding box center [531, 314] width 410 height 15
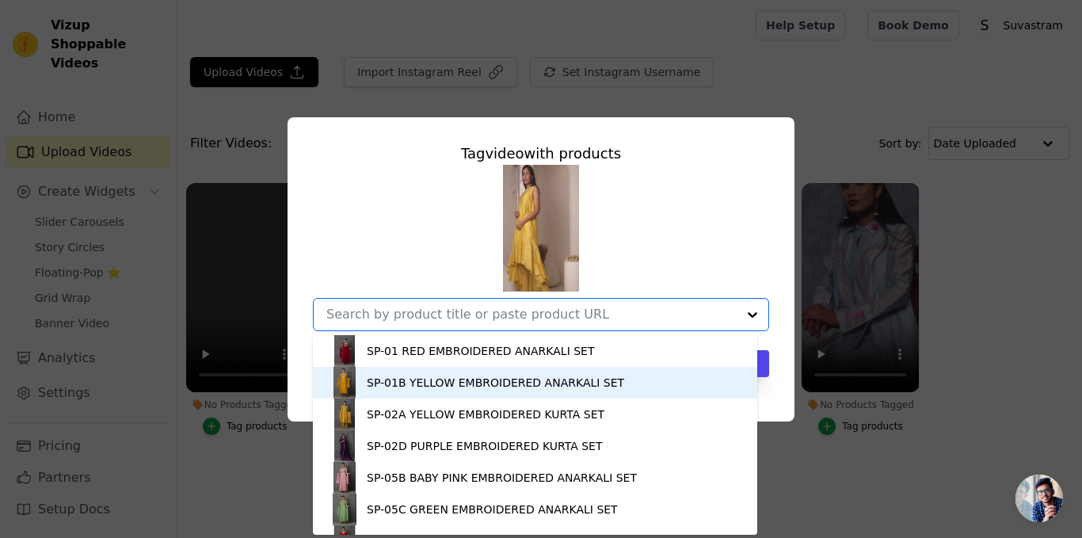
click at [419, 373] on div "SP-01B YELLOW EMBROIDERED ANARKALI SET" at bounding box center [535, 383] width 413 height 32
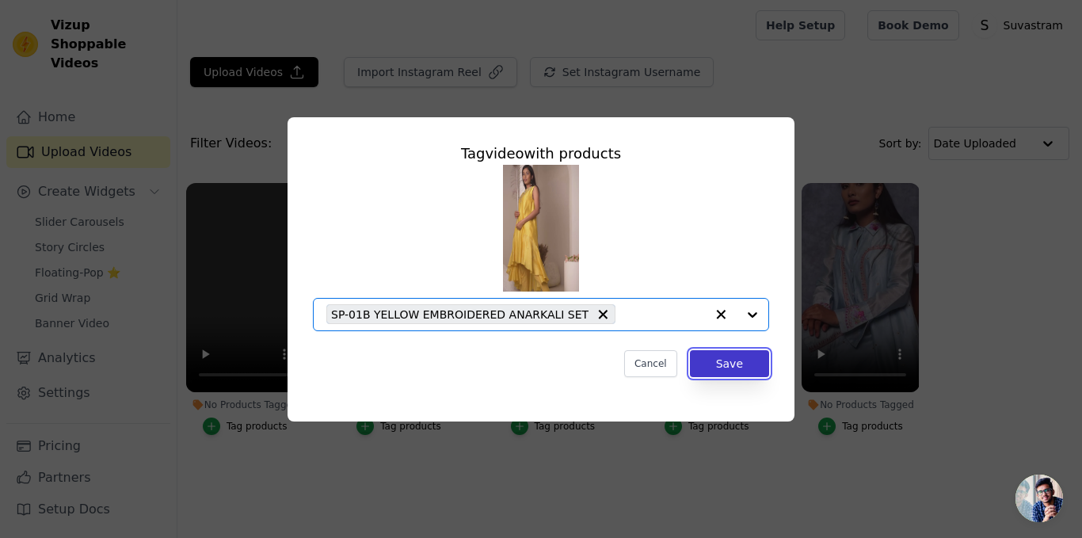
click at [752, 358] on button "Save" at bounding box center [729, 363] width 79 height 27
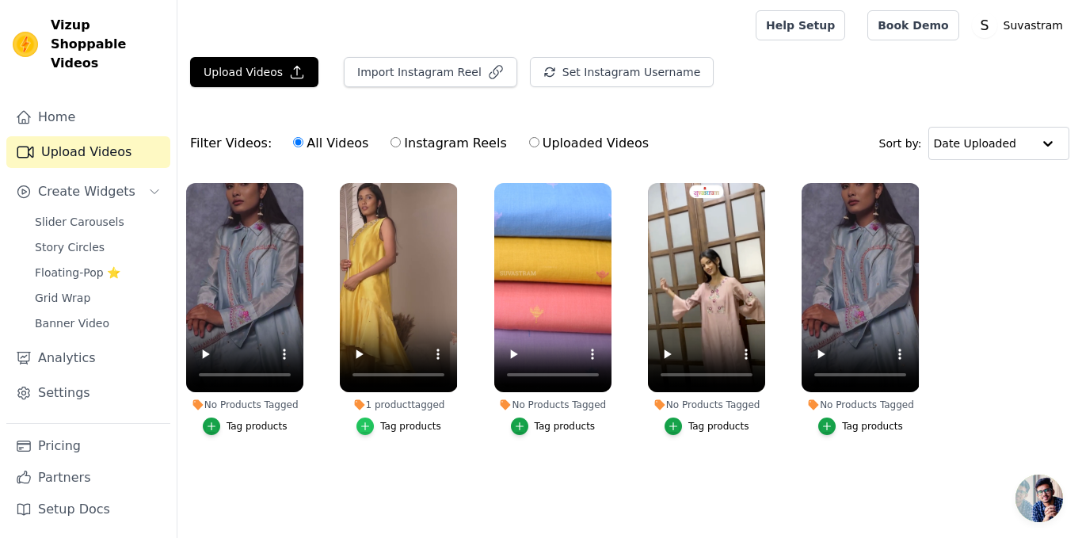
click at [366, 437] on label "1 product tagged Tag products" at bounding box center [398, 312] width 119 height 260
click at [366, 433] on div "button" at bounding box center [365, 426] width 17 height 17
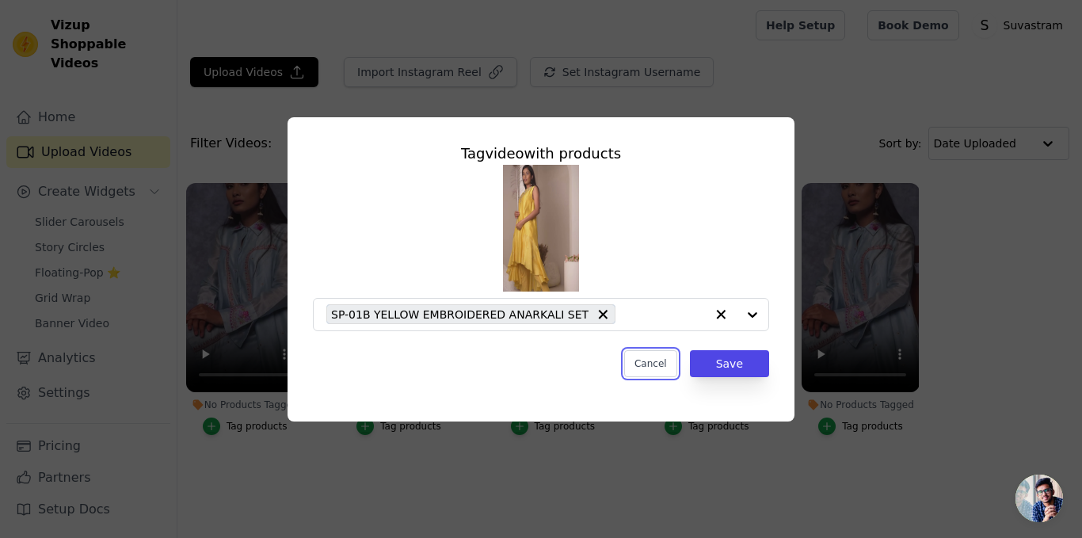
click at [655, 358] on button "Cancel" at bounding box center [650, 363] width 53 height 27
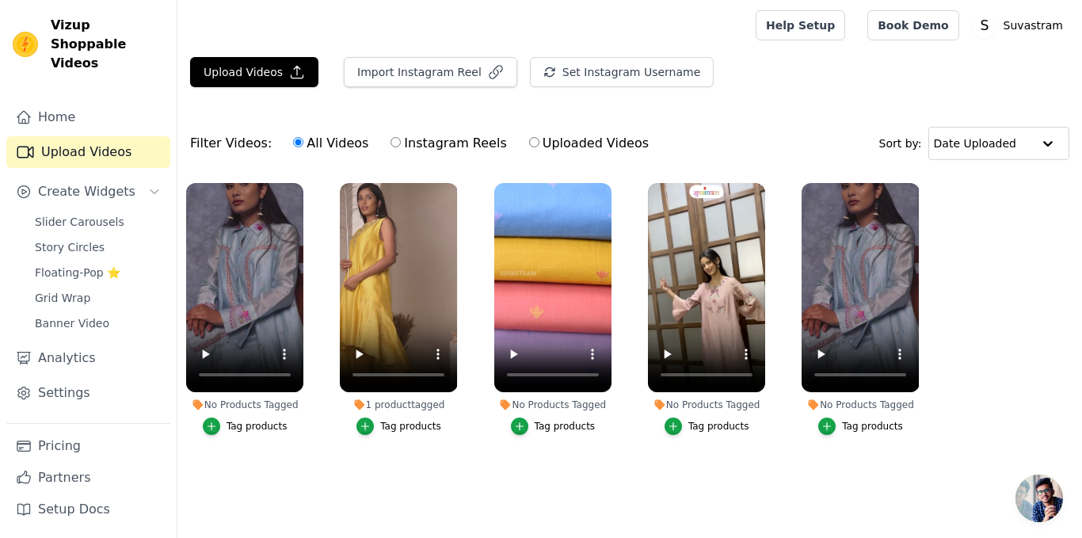
click at [391, 430] on div "Tag products" at bounding box center [410, 426] width 61 height 13
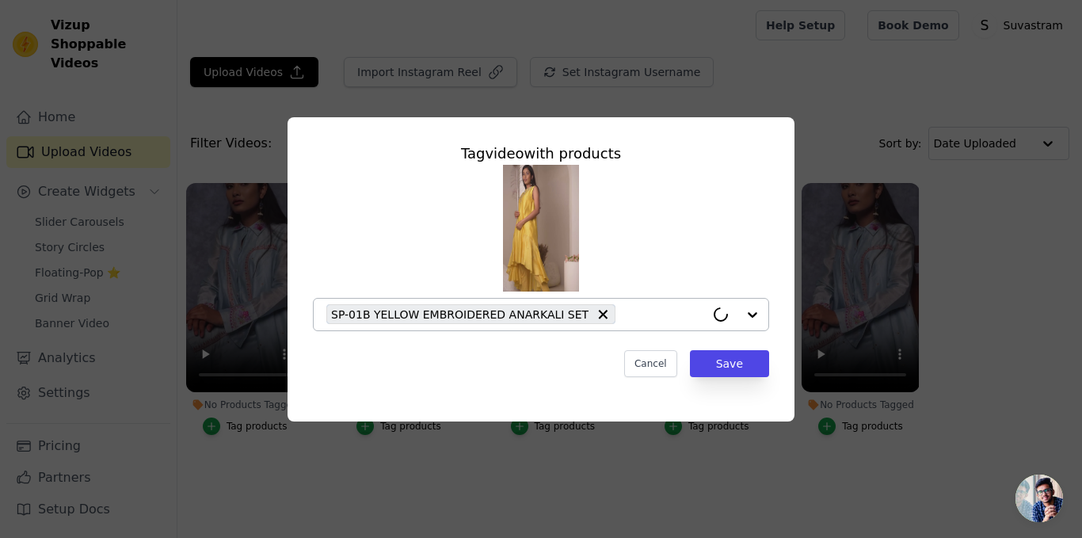
click at [564, 309] on div "SP-01B YELLOW EMBROIDERED ANARKALI SET" at bounding box center [470, 314] width 289 height 20
click at [736, 384] on div "Tag video with products Cancel Save" at bounding box center [541, 260] width 482 height 260
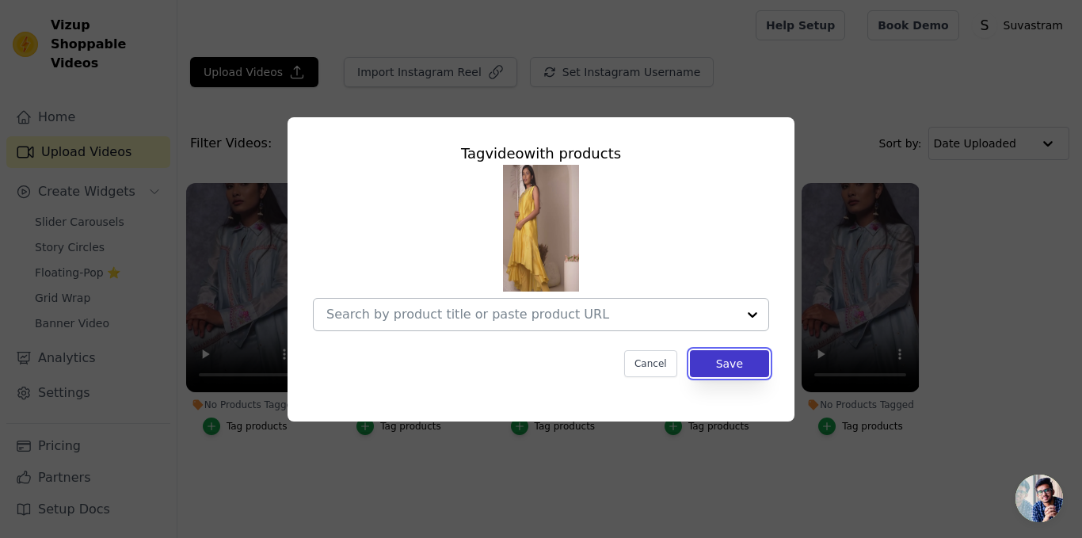
click at [739, 368] on button "Save" at bounding box center [729, 363] width 79 height 27
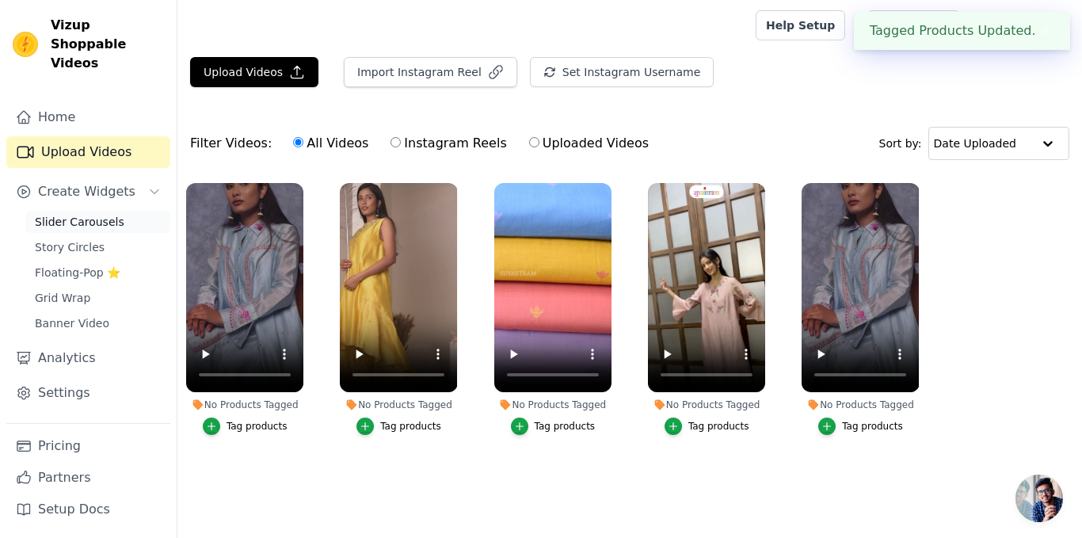
click at [73, 214] on span "Slider Carousels" at bounding box center [80, 222] width 90 height 16
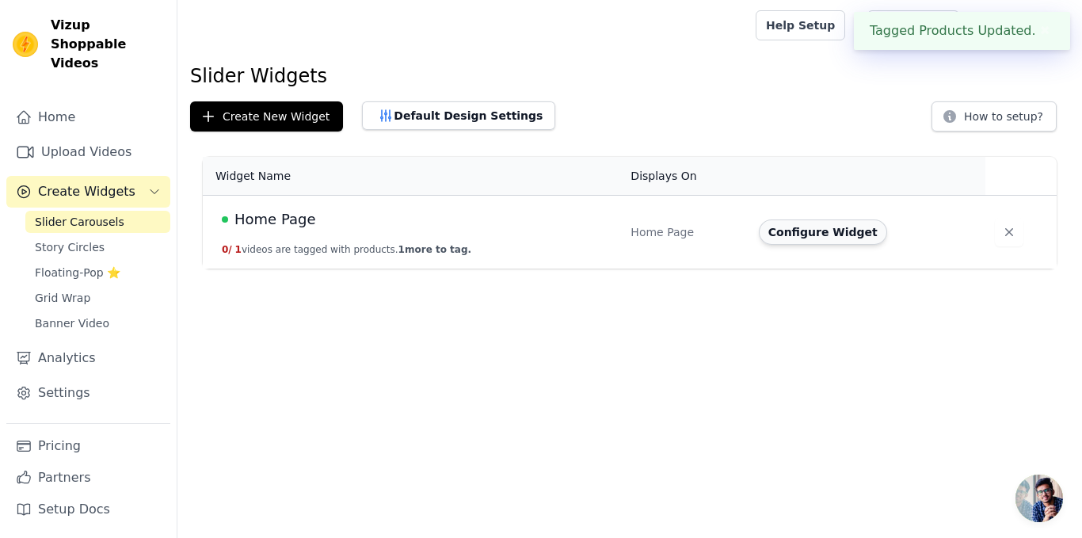
click at [798, 233] on button "Configure Widget" at bounding box center [823, 232] width 128 height 25
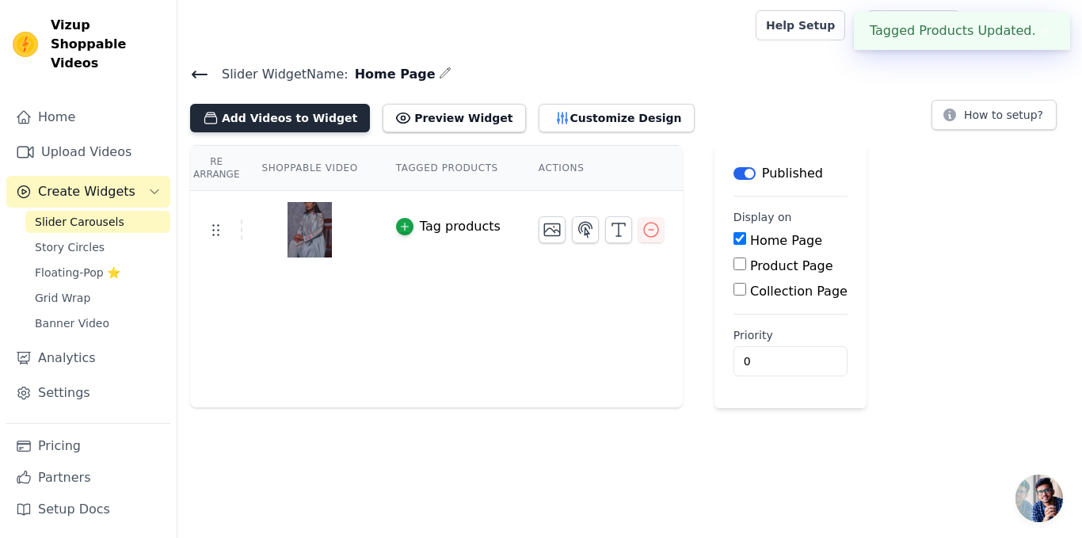
click at [304, 131] on button "Add Videos to Widget" at bounding box center [280, 118] width 180 height 29
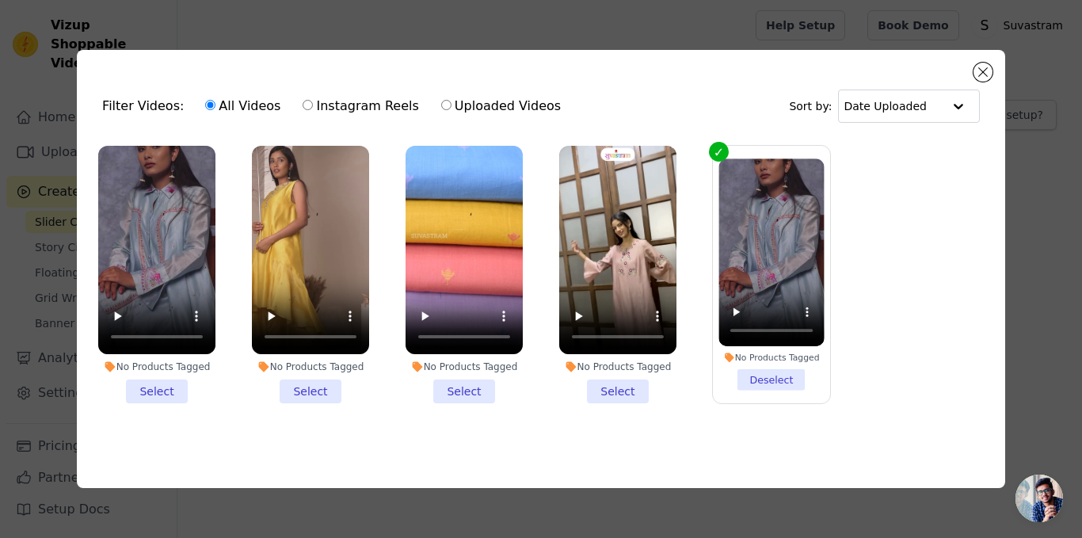
click at [170, 386] on li "No Products Tagged Select" at bounding box center [156, 275] width 117 height 258
click at [0, 0] on input "No Products Tagged Select" at bounding box center [0, 0] width 0 height 0
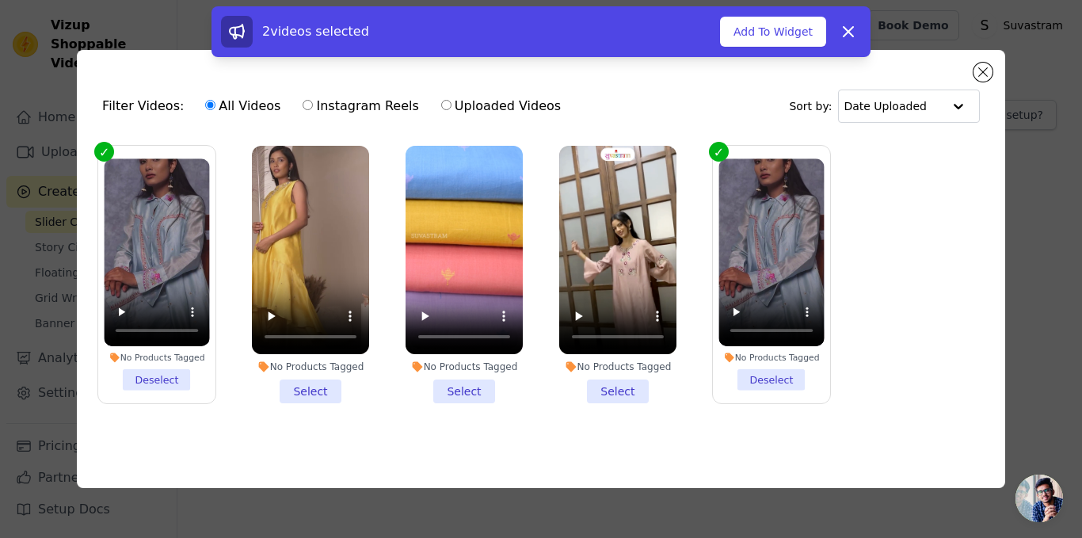
click at [330, 387] on li "No Products Tagged Select" at bounding box center [310, 275] width 117 height 258
click at [0, 0] on input "No Products Tagged Select" at bounding box center [0, 0] width 0 height 0
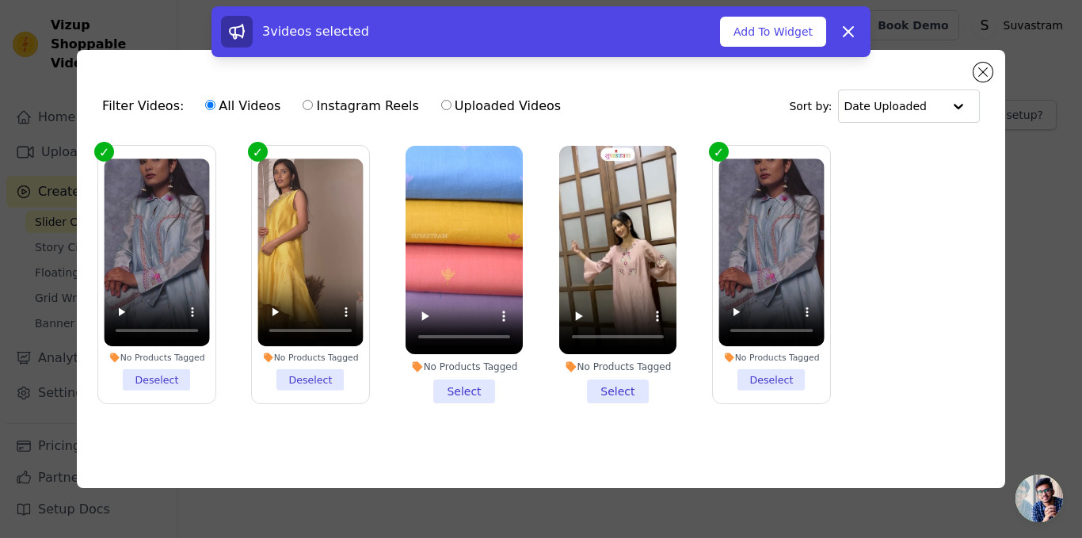
drag, startPoint x: 439, startPoint y: 382, endPoint x: 516, endPoint y: 391, distance: 77.5
click at [472, 391] on li "No Products Tagged Select" at bounding box center [464, 275] width 117 height 258
click at [606, 388] on li "No Products Tagged Select" at bounding box center [617, 275] width 117 height 258
click at [0, 0] on input "No Products Tagged Select" at bounding box center [0, 0] width 0 height 0
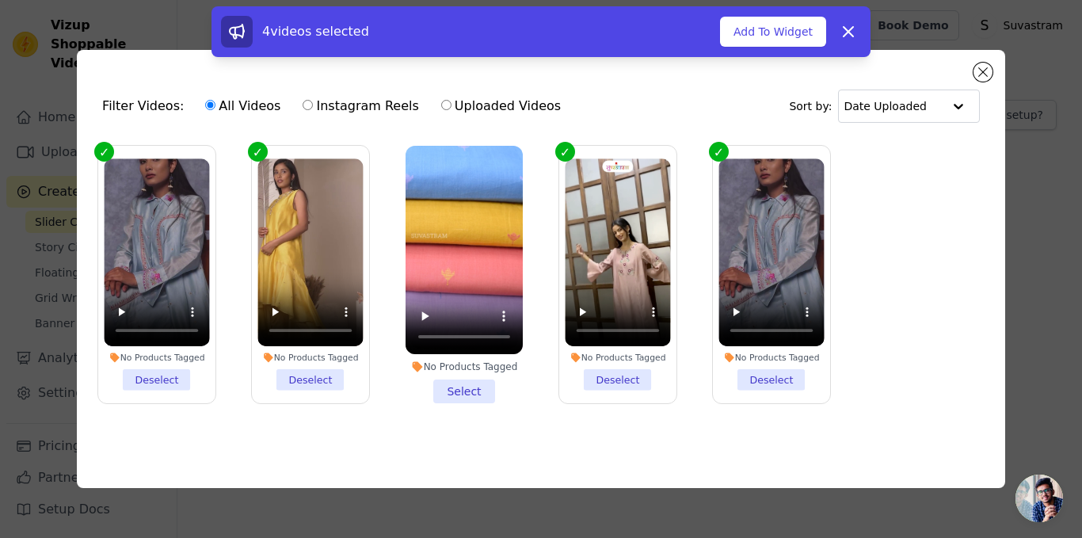
click at [766, 376] on li "No Products Tagged Deselect" at bounding box center [771, 274] width 105 height 232
click at [0, 0] on input "No Products Tagged Deselect" at bounding box center [0, 0] width 0 height 0
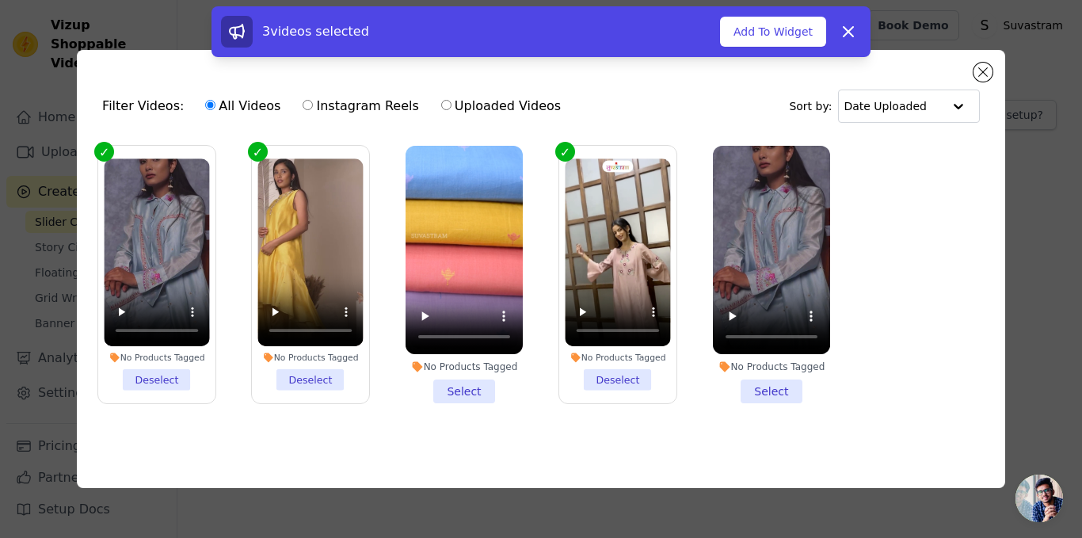
click at [460, 380] on li "No Products Tagged Select" at bounding box center [464, 275] width 117 height 258
click at [0, 0] on input "No Products Tagged Select" at bounding box center [0, 0] width 0 height 0
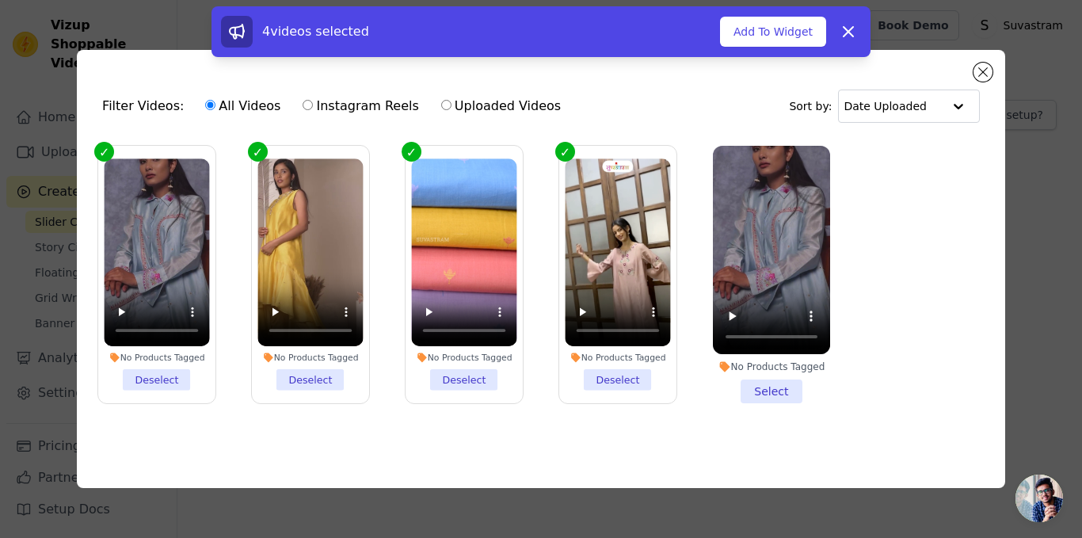
click at [783, 394] on li "No Products Tagged Select" at bounding box center [771, 275] width 117 height 258
click at [0, 0] on input "No Products Tagged Select" at bounding box center [0, 0] width 0 height 0
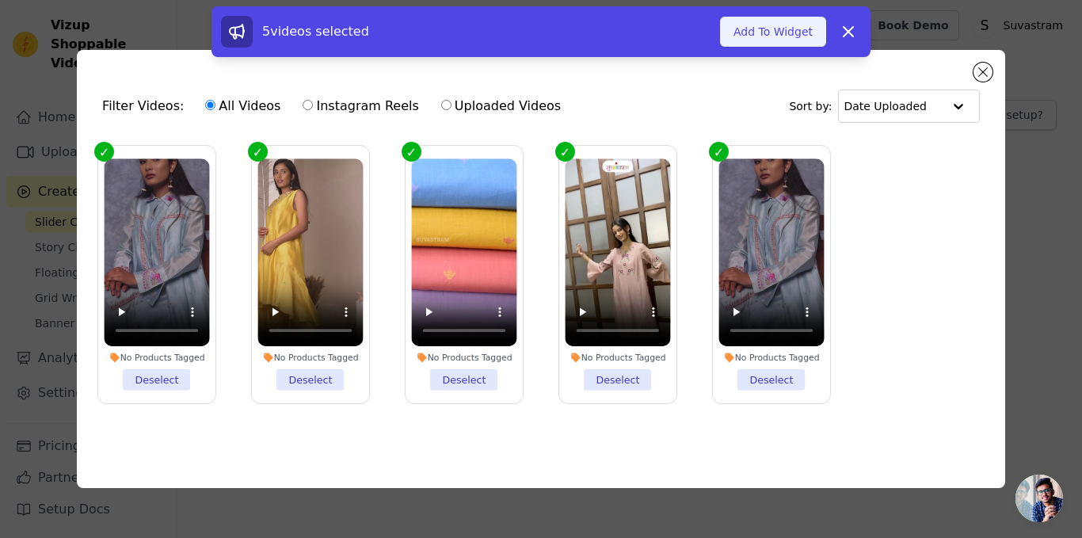
click at [801, 41] on button "Add To Widget" at bounding box center [773, 32] width 106 height 30
